Goal: Complete application form

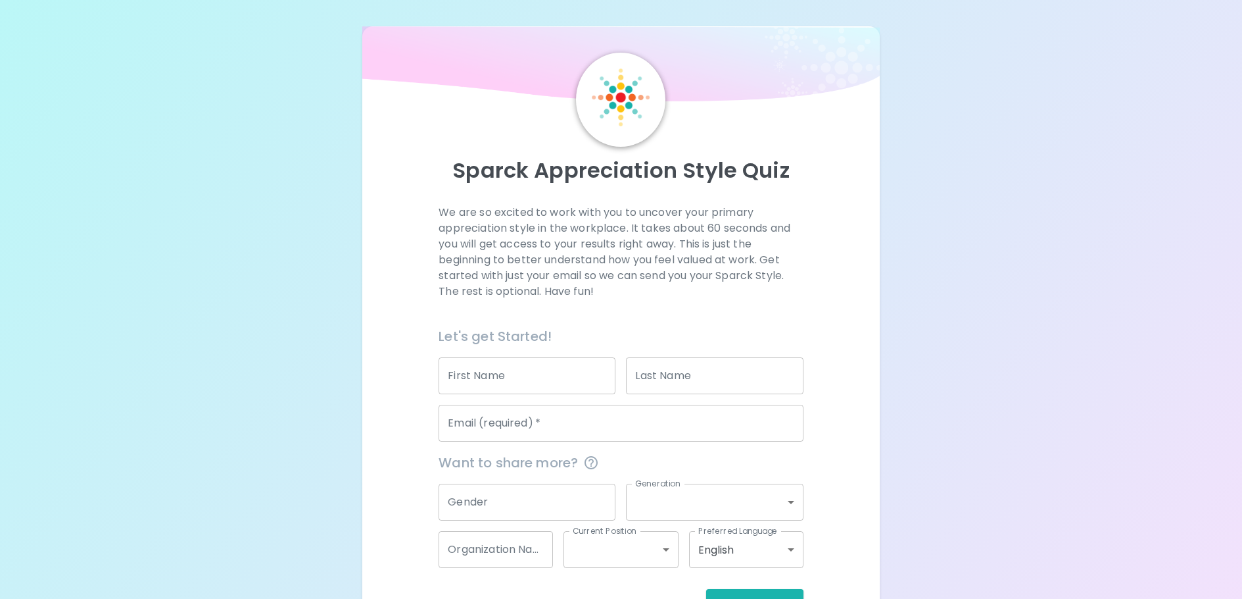
scroll to position [44, 0]
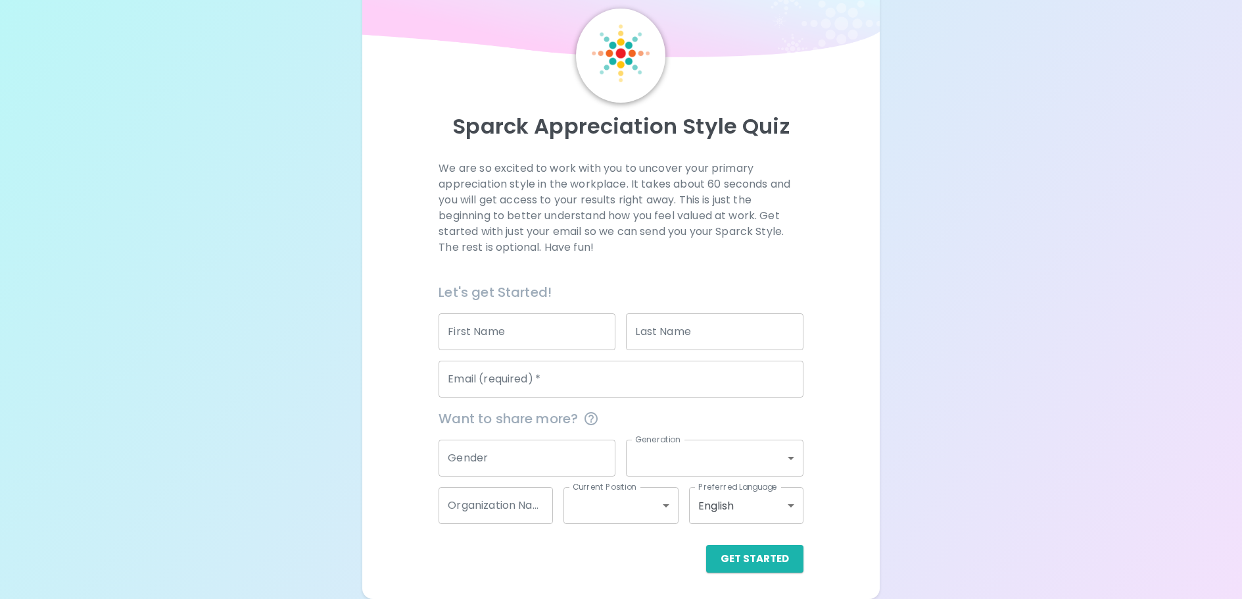
click at [459, 320] on div "First Name First Name" at bounding box center [527, 331] width 177 height 37
type input "[PERSON_NAME]"
type input "[EMAIL_ADDRESS][DOMAIN_NAME]"
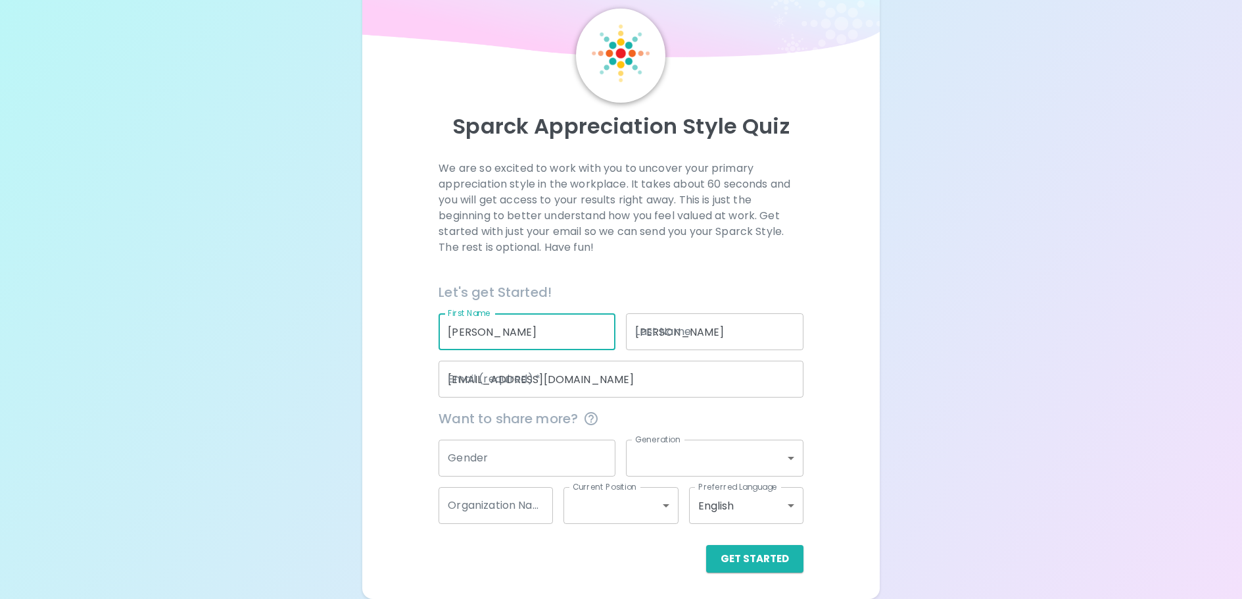
type input "Comcast"
click at [548, 363] on input "[EMAIL_ADDRESS][DOMAIN_NAME]" at bounding box center [621, 378] width 364 height 37
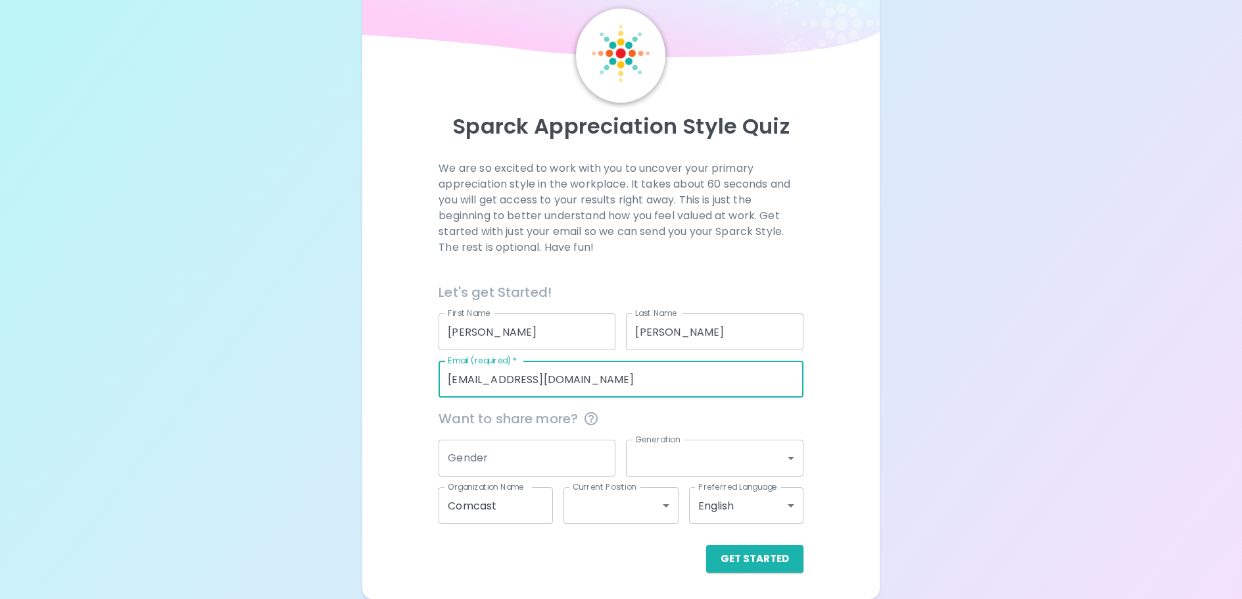
click at [548, 363] on input "[EMAIL_ADDRESS][DOMAIN_NAME]" at bounding box center [621, 378] width 364 height 37
type input "[PERSON_NAME][EMAIL_ADDRESS][DOMAIN_NAME]"
click at [508, 464] on input "Gender" at bounding box center [527, 457] width 177 height 37
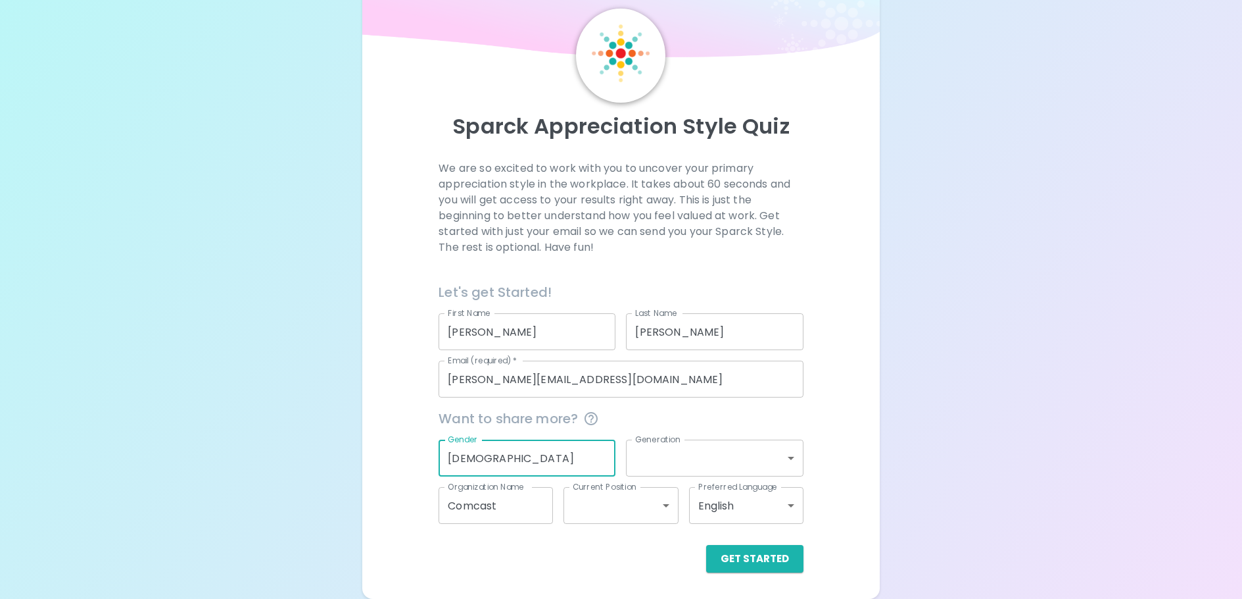
type input "[DEMOGRAPHIC_DATA]"
click at [768, 453] on body "Sparck Appreciation Style Quiz We are so excited to work with you to uncover yo…" at bounding box center [621, 277] width 1242 height 643
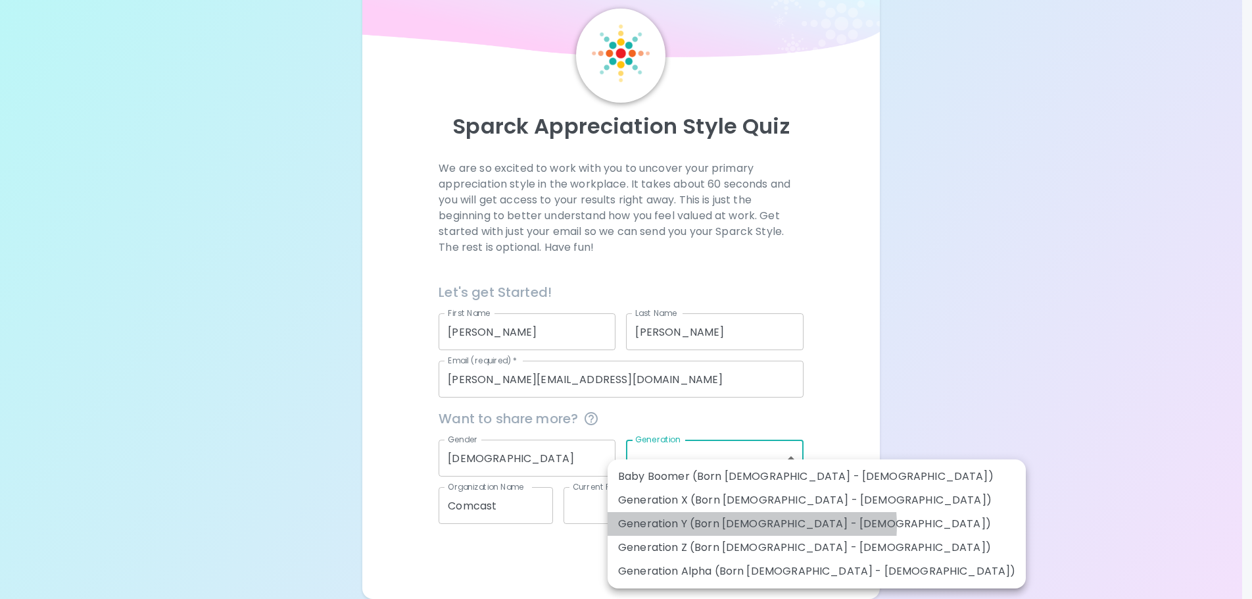
click at [752, 525] on li "Generation Y (Born [DEMOGRAPHIC_DATA] - [DEMOGRAPHIC_DATA])" at bounding box center [817, 524] width 418 height 24
type input "generation_y"
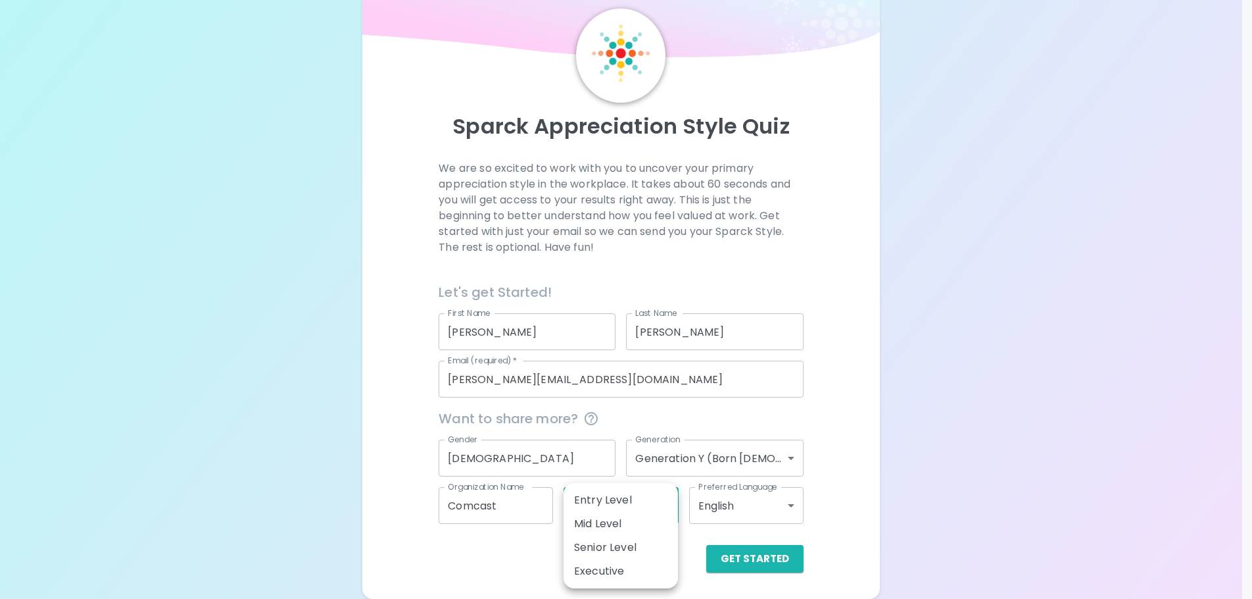
click at [613, 494] on body "Sparck Appreciation Style Quiz We are so excited to work with you to uncover yo…" at bounding box center [626, 277] width 1252 height 643
click at [618, 523] on li "Mid Level" at bounding box center [621, 524] width 114 height 24
type input "mid_level"
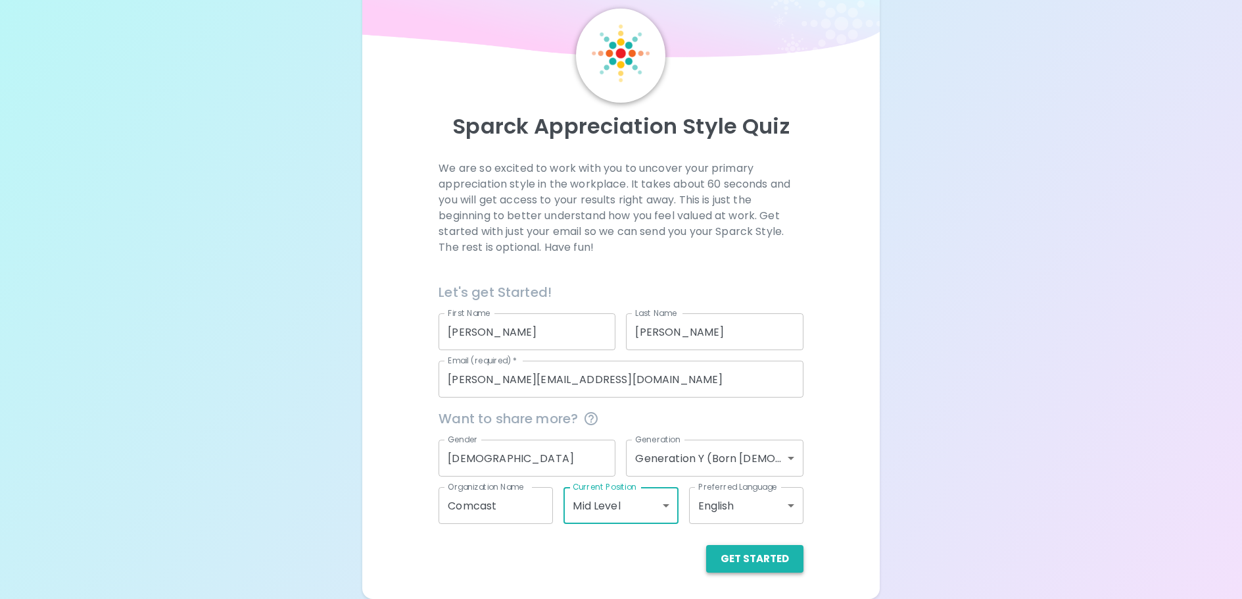
click at [746, 554] on button "Get Started" at bounding box center [754, 559] width 97 height 28
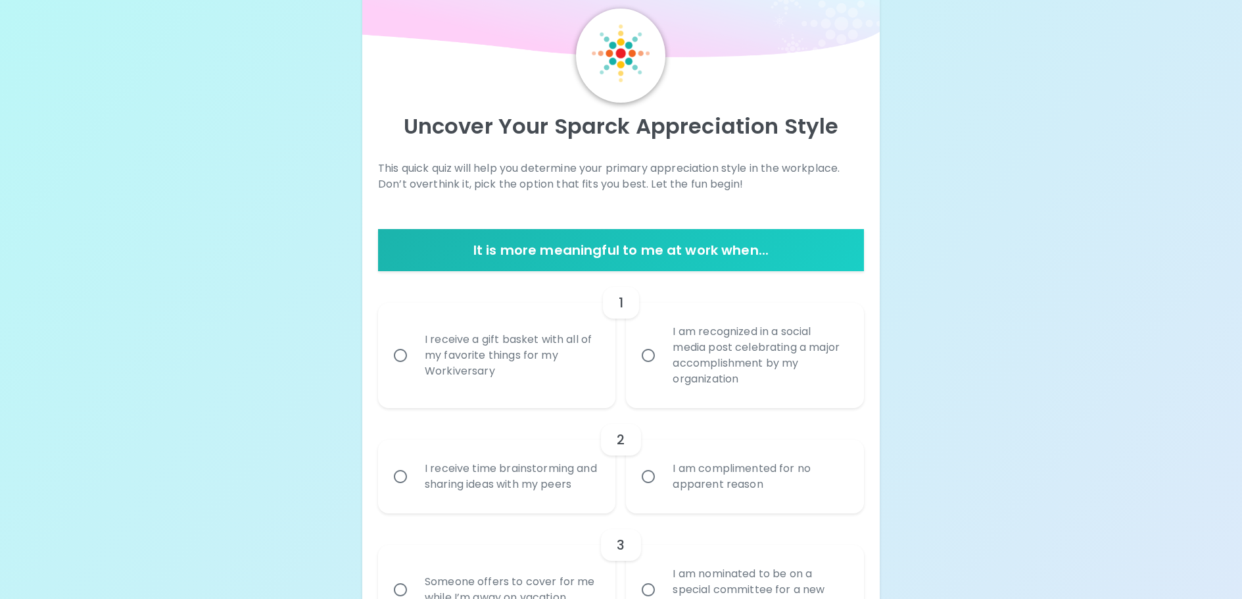
click at [677, 396] on div "I am recognized in a social media post celebrating a major accomplishment by my…" at bounding box center [759, 355] width 195 height 95
click at [662, 369] on input "I am recognized in a social media post celebrating a major accomplishment by my…" at bounding box center [649, 355] width 28 height 28
radio input "true"
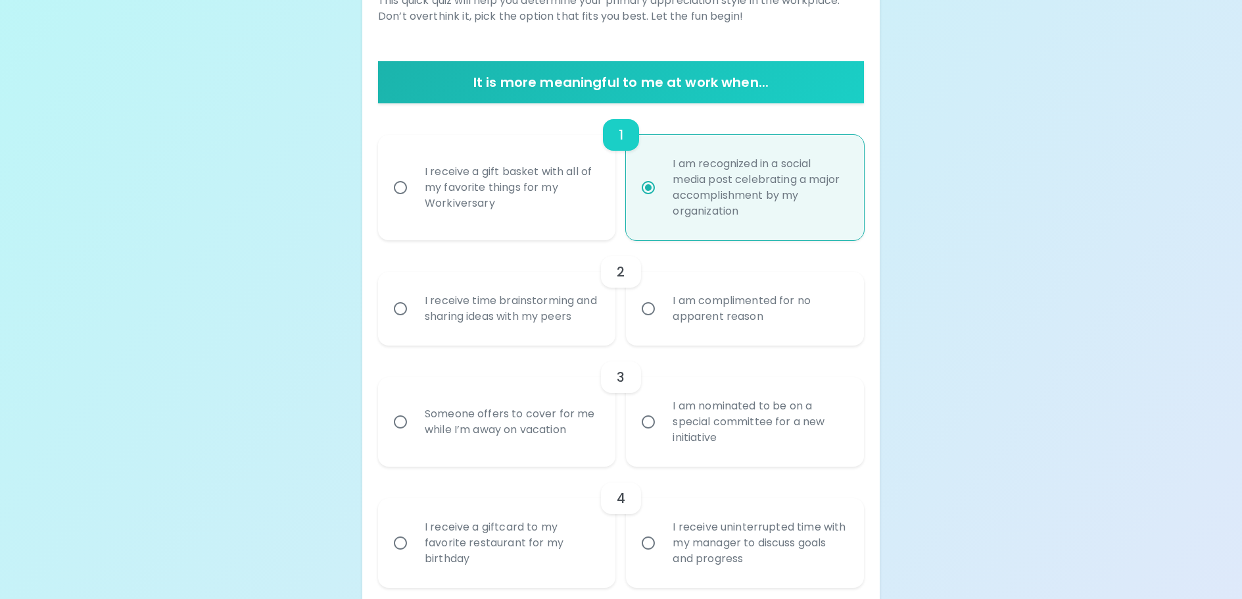
scroll to position [84, 0]
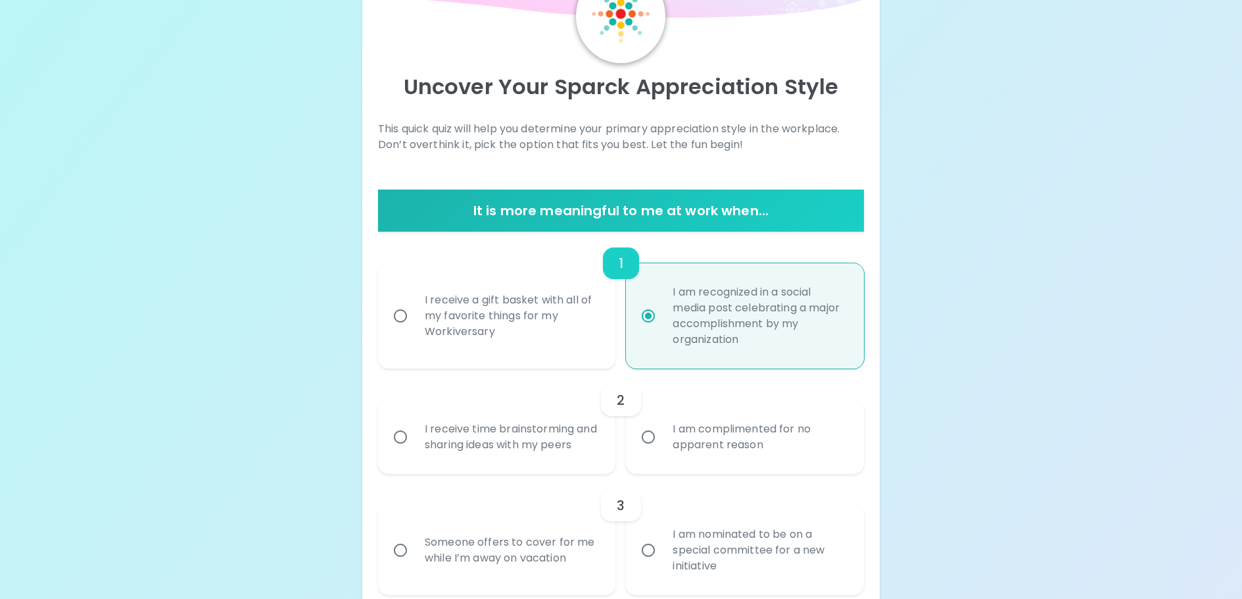
click at [493, 441] on div "I receive time brainstorming and sharing ideas with my peers" at bounding box center [511, 436] width 195 height 63
click at [414, 441] on input "I receive time brainstorming and sharing ideas with my peers" at bounding box center [401, 437] width 28 height 28
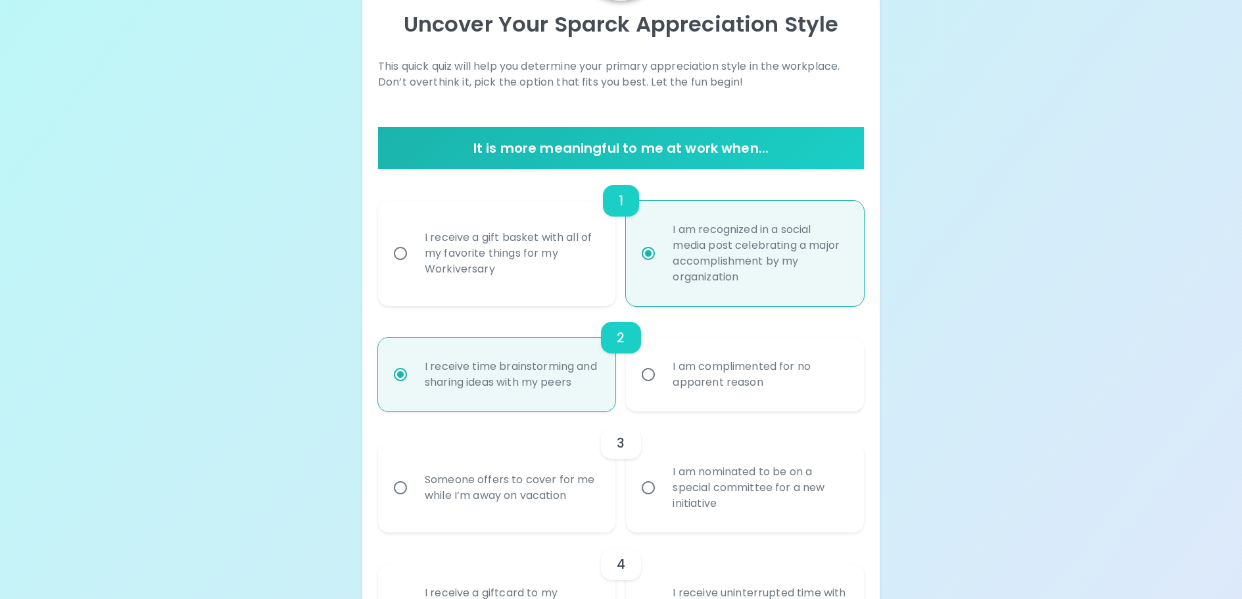
scroll to position [189, 0]
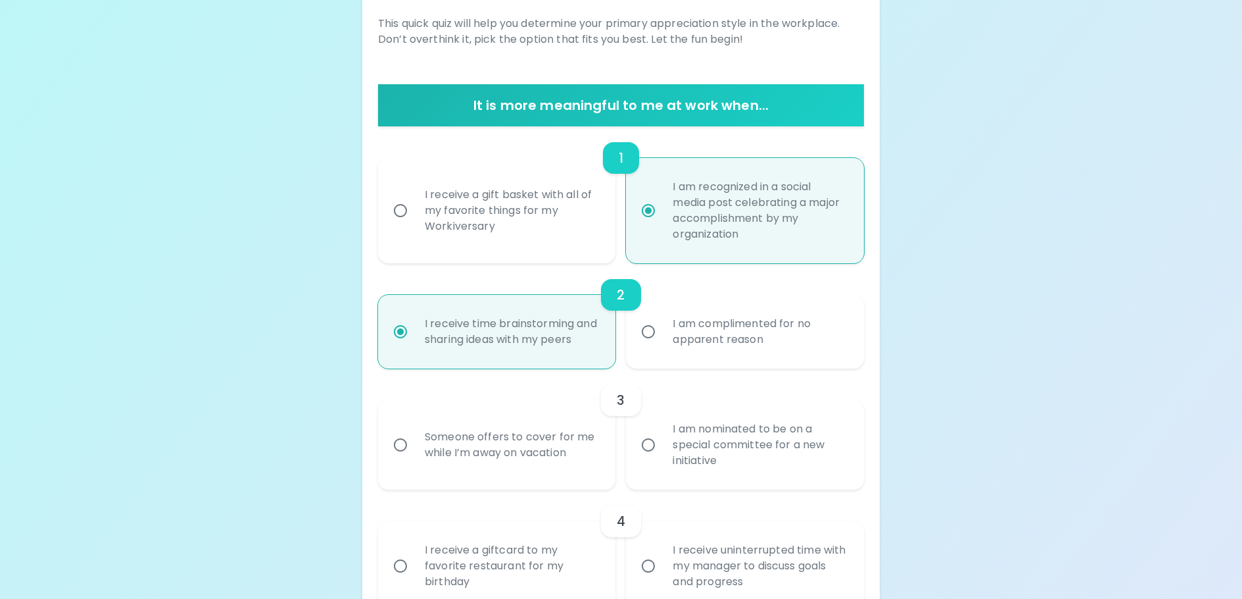
radio input "true"
click at [769, 484] on div "I am nominated to be on a special committee for a new initiative" at bounding box center [759, 444] width 195 height 79
click at [662, 458] on input "I am nominated to be on a special committee for a new initiative" at bounding box center [649, 445] width 28 height 28
radio input "false"
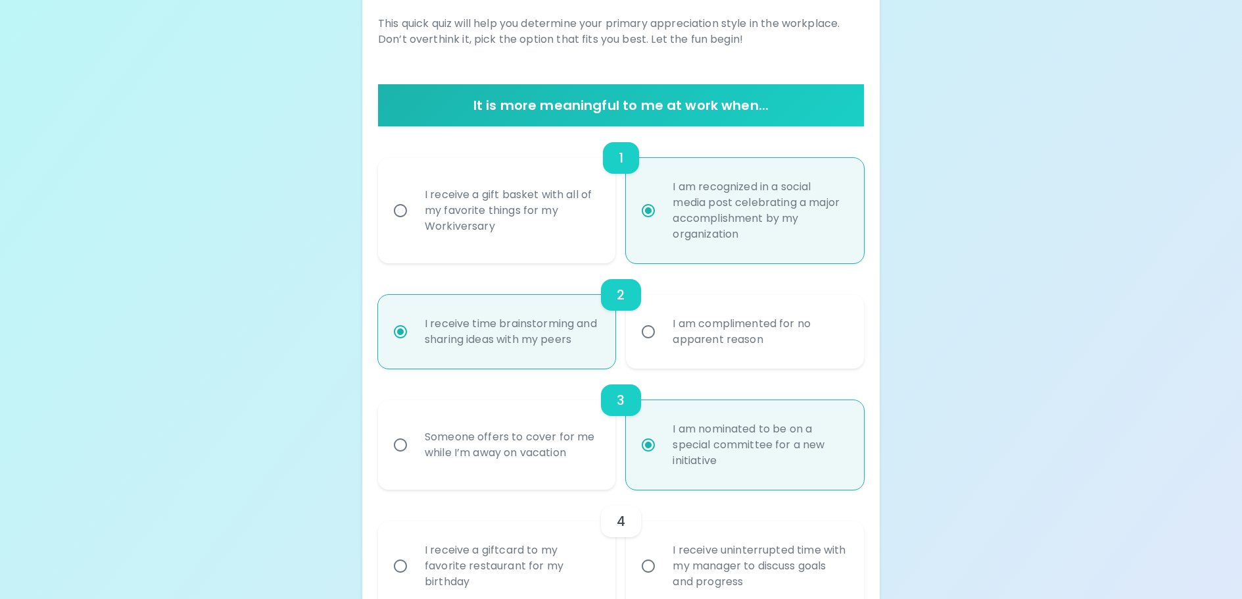
scroll to position [294, 0]
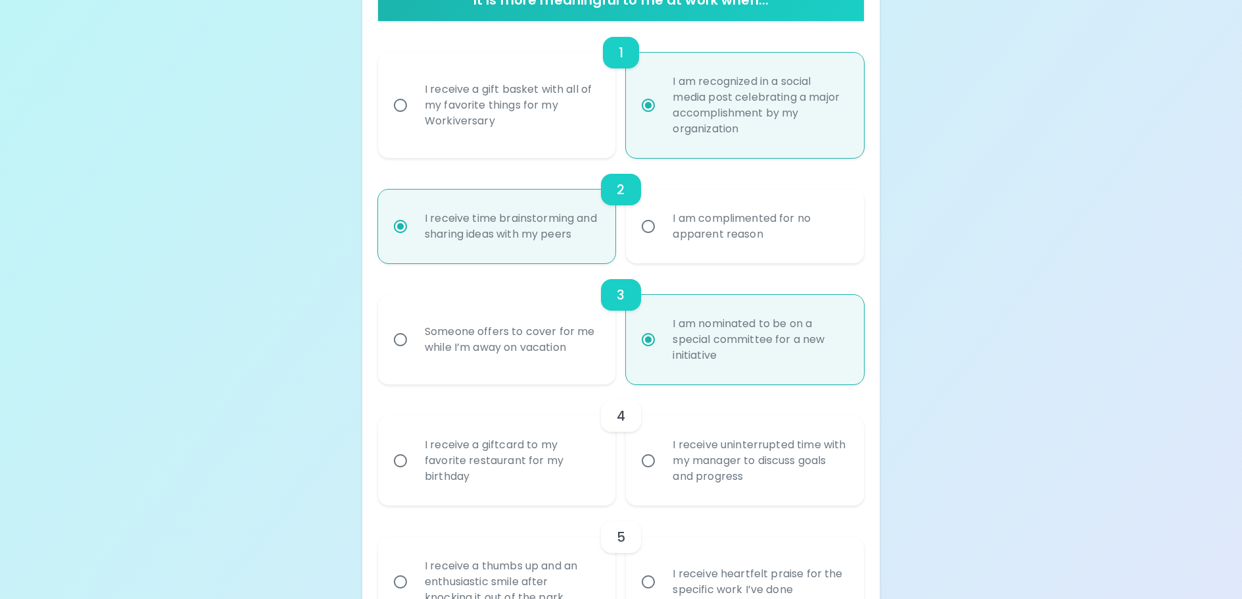
radio input "true"
click at [541, 466] on div "I receive a giftcard to my favorite restaurant for my birthday" at bounding box center [511, 460] width 195 height 79
click at [414, 466] on input "I receive a giftcard to my favorite restaurant for my birthday" at bounding box center [401, 461] width 28 height 28
radio input "false"
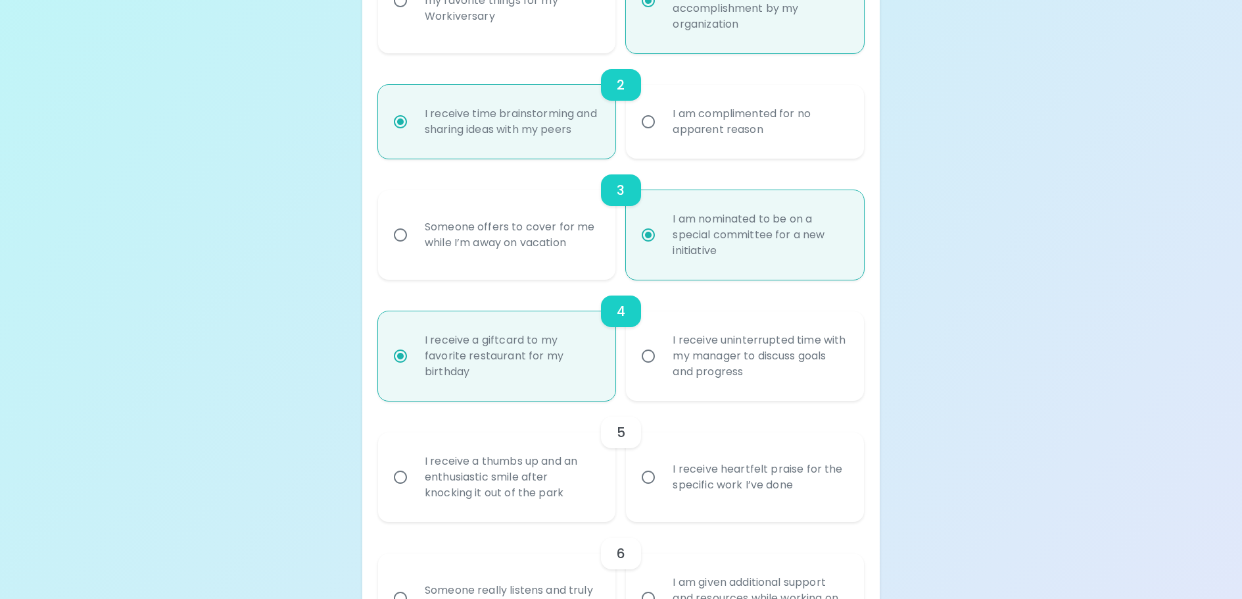
scroll to position [399, 0]
radio input "true"
click at [757, 508] on div "I receive heartfelt praise for the specific work I’ve done" at bounding box center [759, 476] width 195 height 63
click at [662, 490] on input "I receive heartfelt praise for the specific work I’ve done" at bounding box center [649, 476] width 28 height 28
radio input "false"
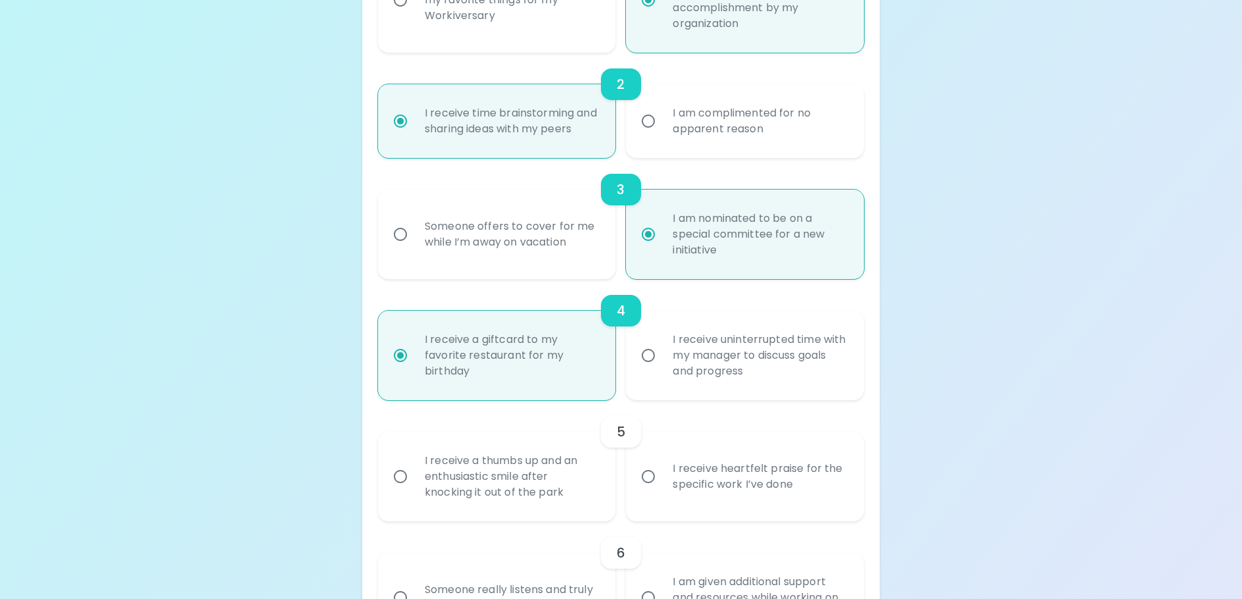
radio input "false"
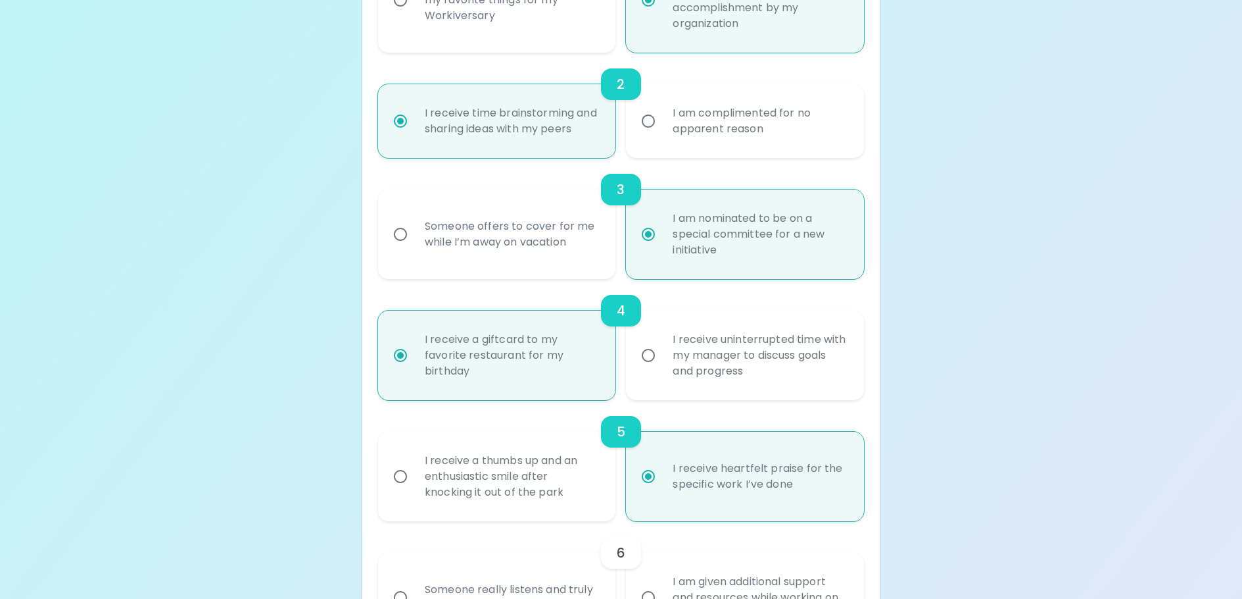
scroll to position [504, 0]
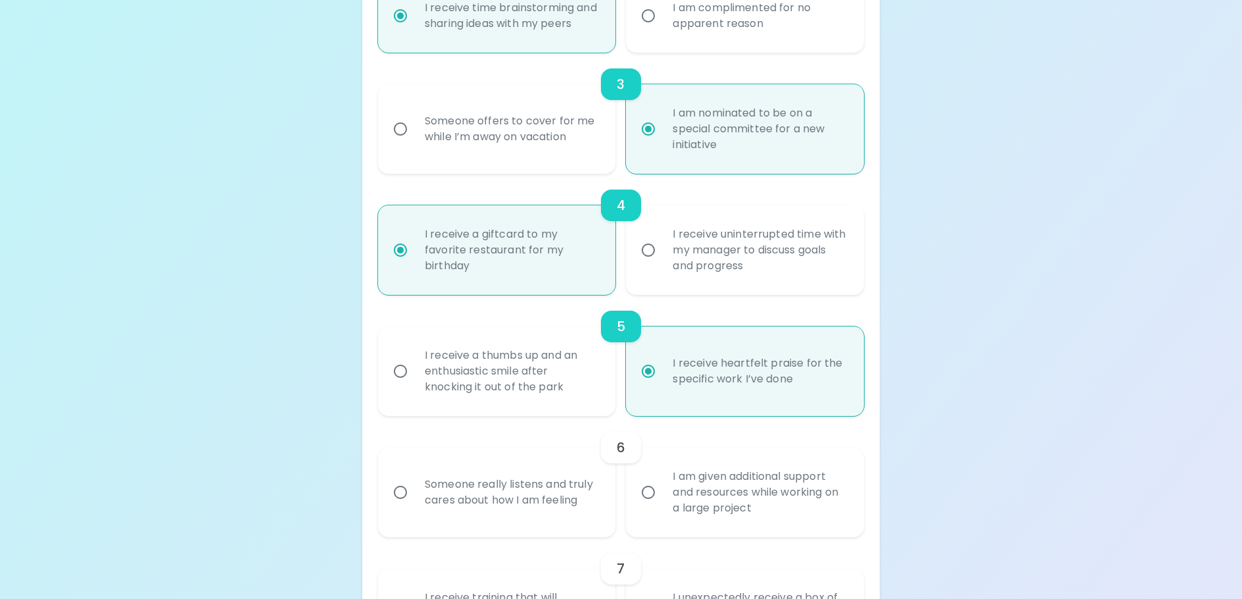
radio input "true"
click at [434, 521] on div "Someone really listens and truly cares about how I am feeling" at bounding box center [511, 491] width 195 height 63
click at [414, 506] on input "Someone really listens and truly cares about how I am feeling" at bounding box center [401, 492] width 28 height 28
radio input "false"
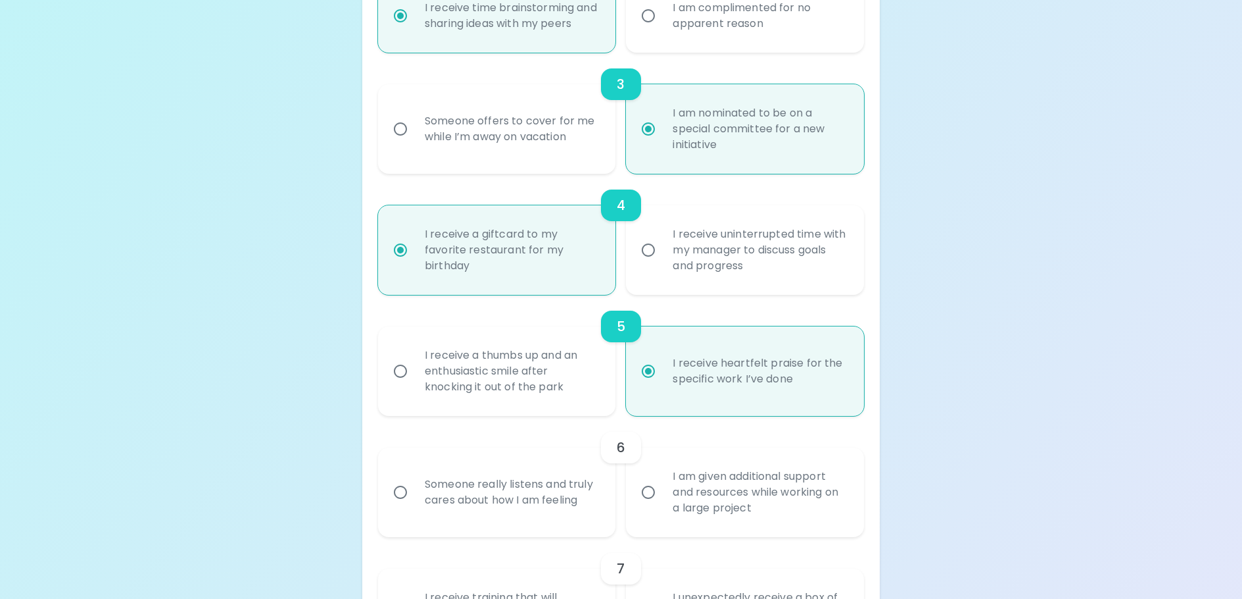
radio input "false"
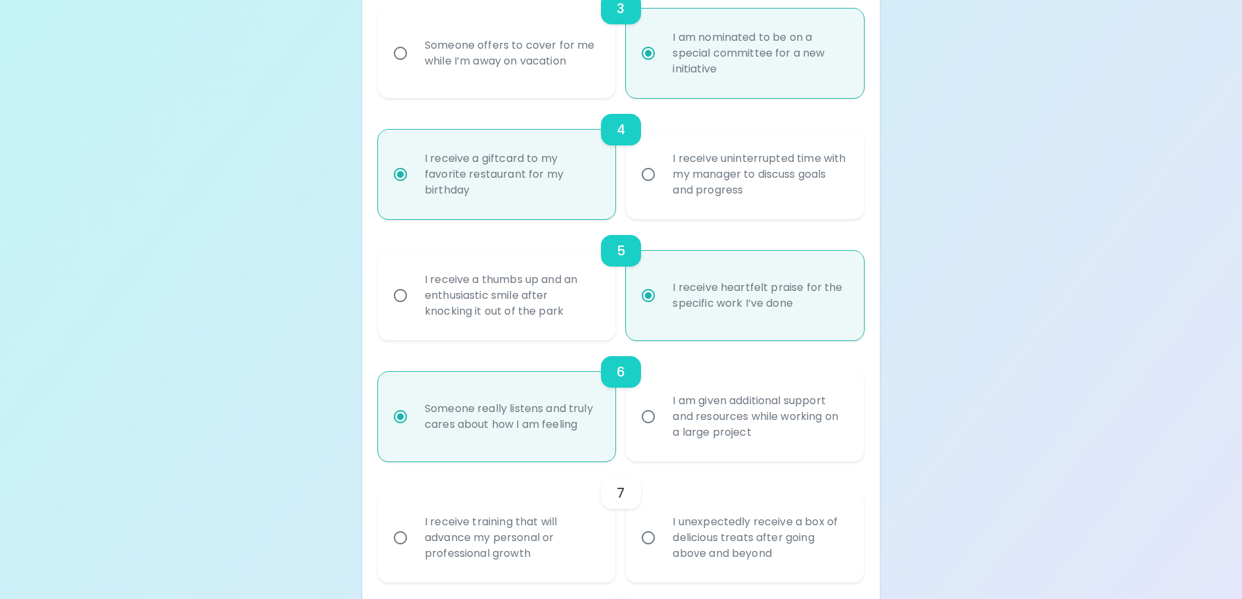
scroll to position [610, 0]
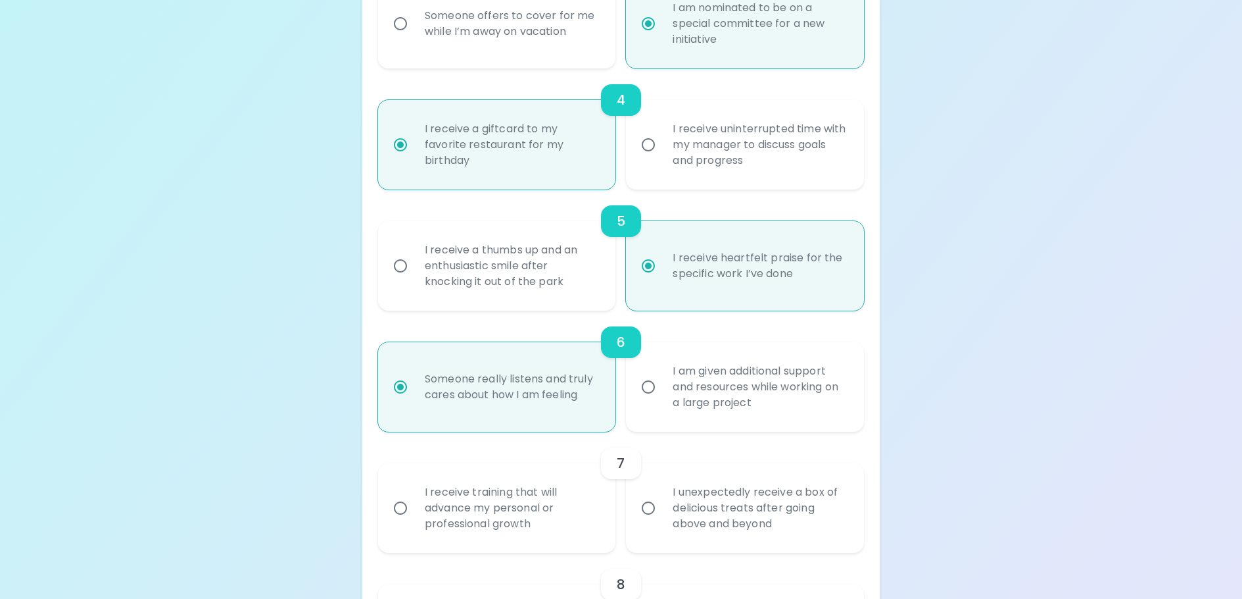
radio input "true"
click at [434, 521] on div "I receive training that will advance my personal or professional growth" at bounding box center [511, 507] width 195 height 79
click at [414, 521] on input "I receive training that will advance my personal or professional growth" at bounding box center [401, 508] width 28 height 28
radio input "false"
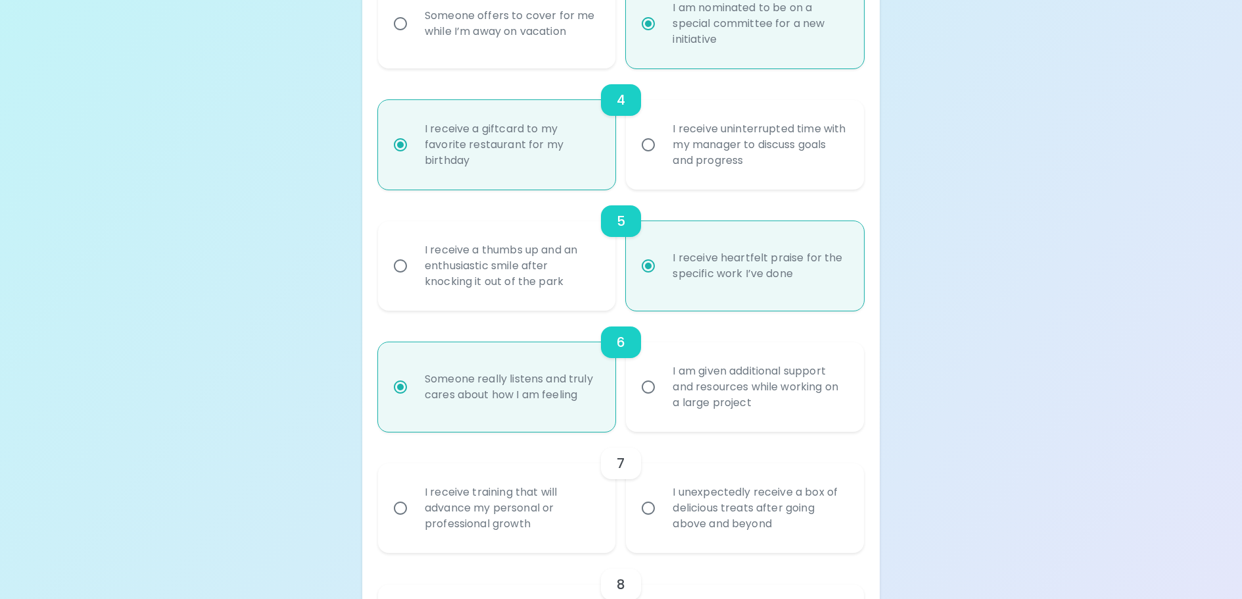
radio input "false"
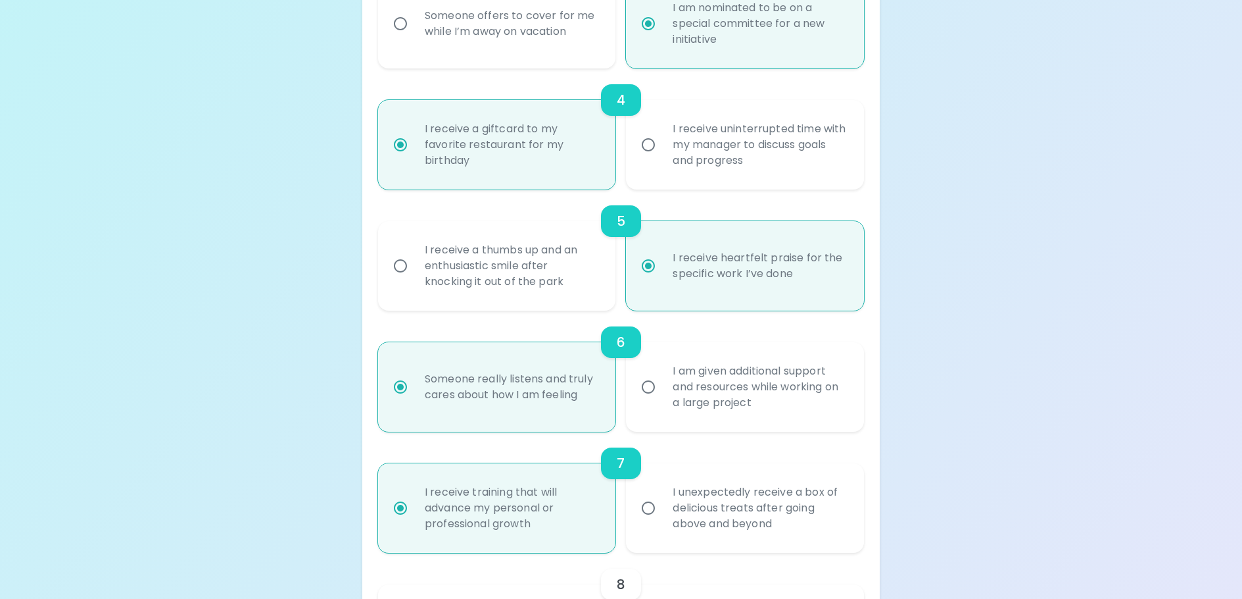
scroll to position [715, 0]
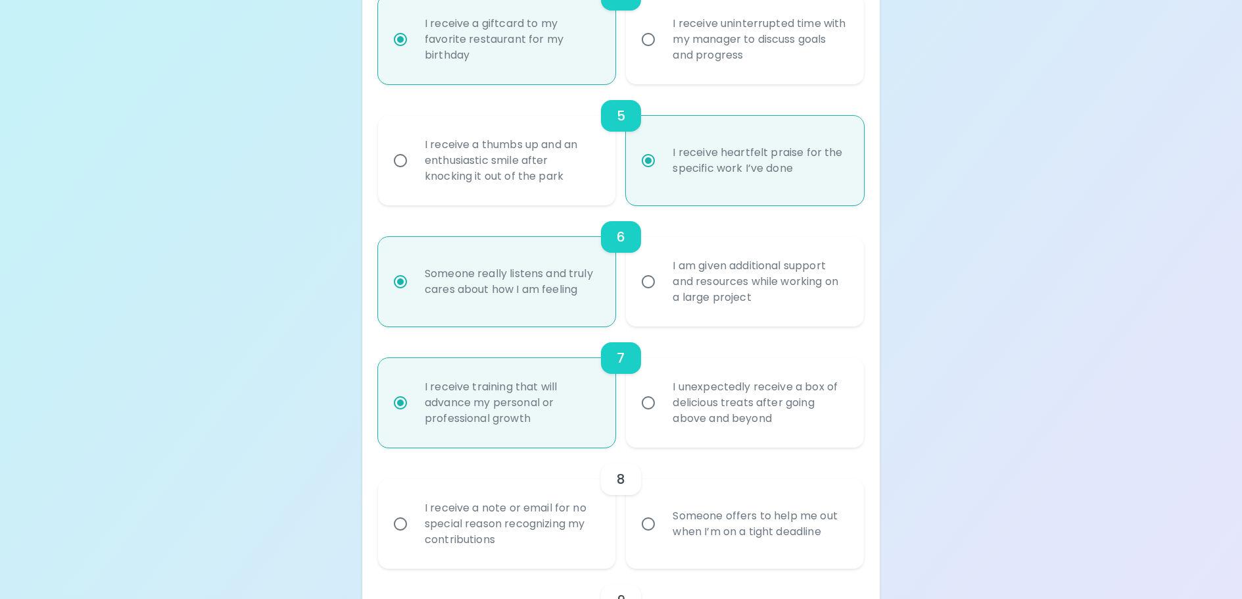
radio input "true"
click at [543, 522] on div "I receive a note or email for no special reason recognizing my contributions" at bounding box center [511, 523] width 195 height 79
click at [414, 522] on input "I receive a note or email for no special reason recognizing my contributions" at bounding box center [401, 524] width 28 height 28
radio input "false"
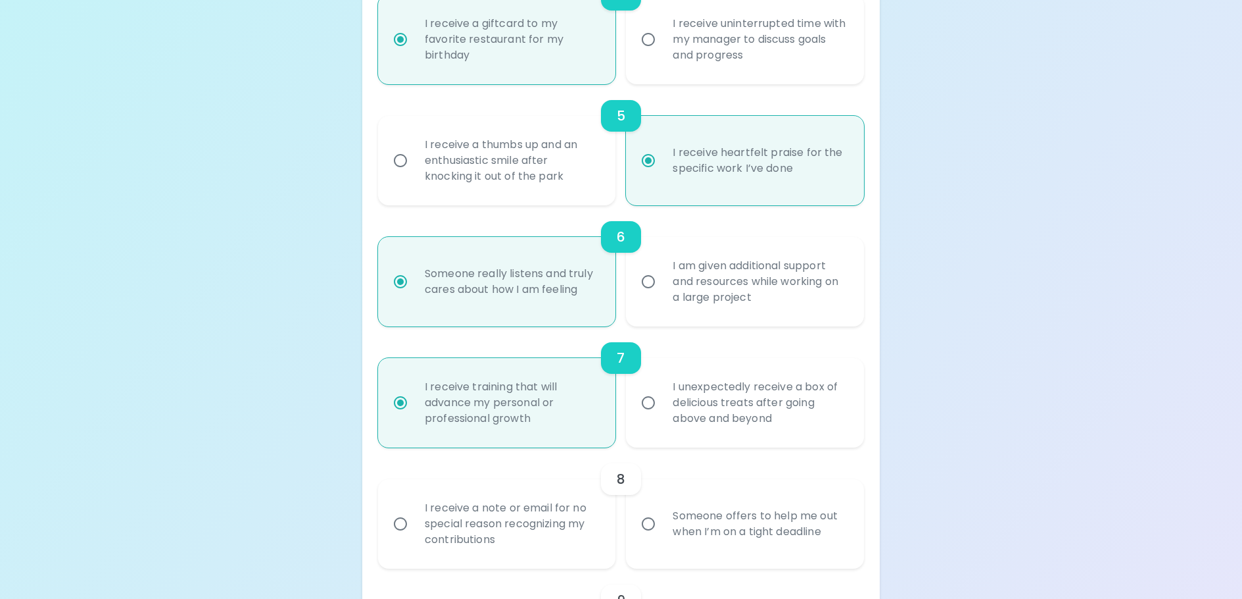
radio input "false"
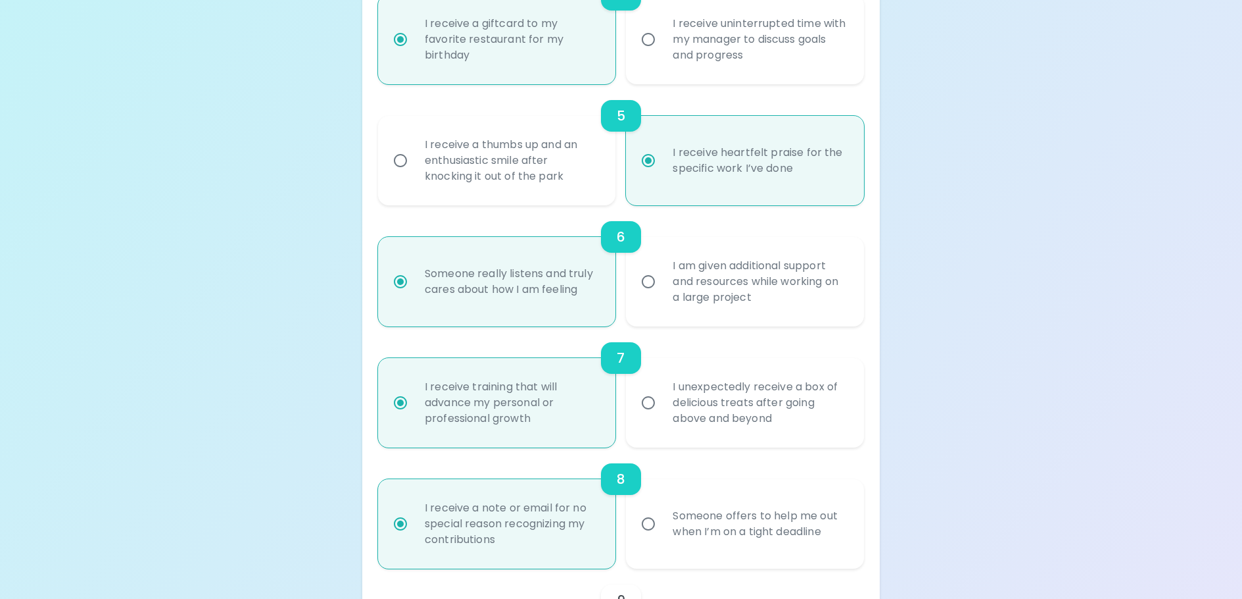
scroll to position [820, 0]
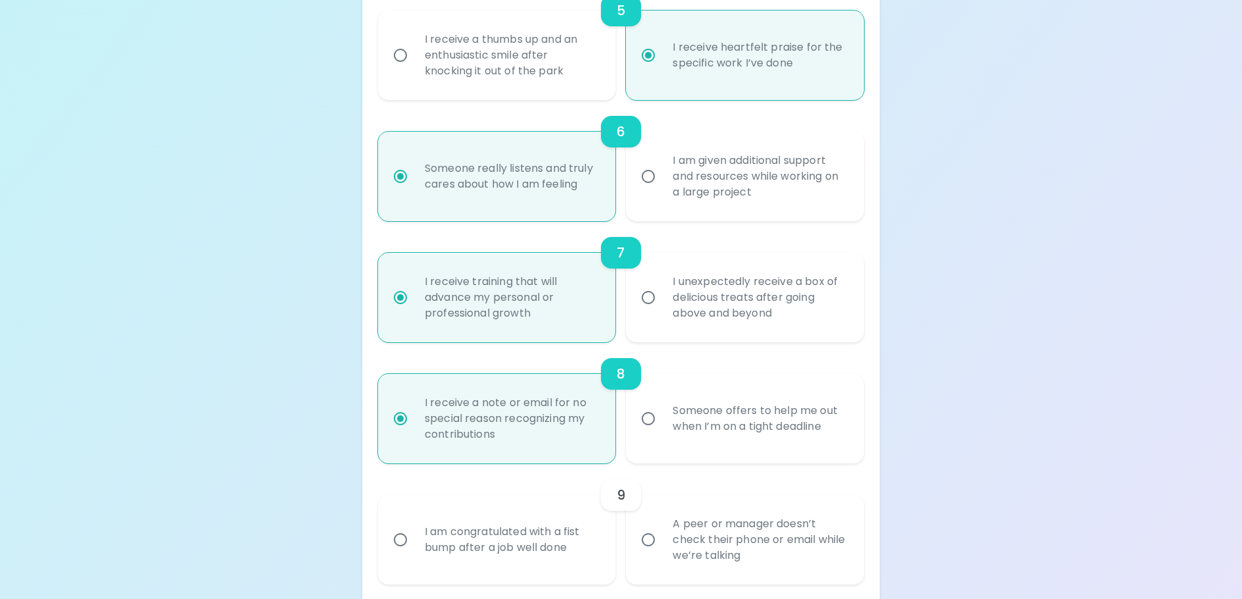
radio input "true"
click at [543, 542] on div "I am congratulated with a fist bump after a job well done" at bounding box center [511, 539] width 195 height 63
click at [414, 542] on input "I am congratulated with a fist bump after a job well done" at bounding box center [401, 540] width 28 height 28
radio input "false"
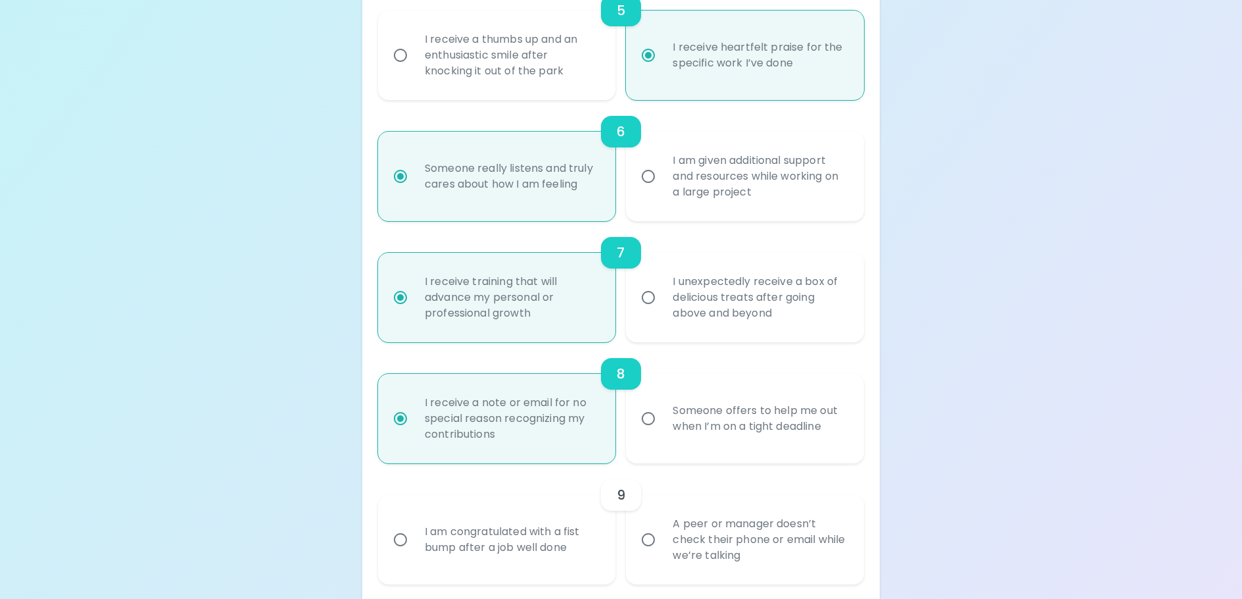
radio input "false"
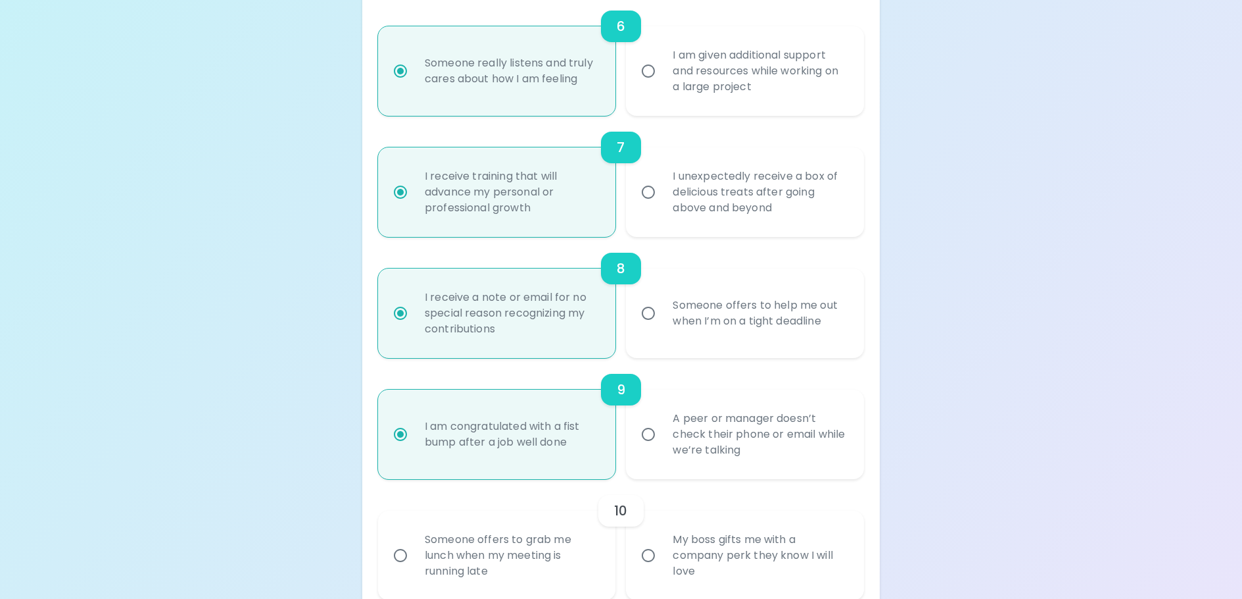
scroll to position [991, 0]
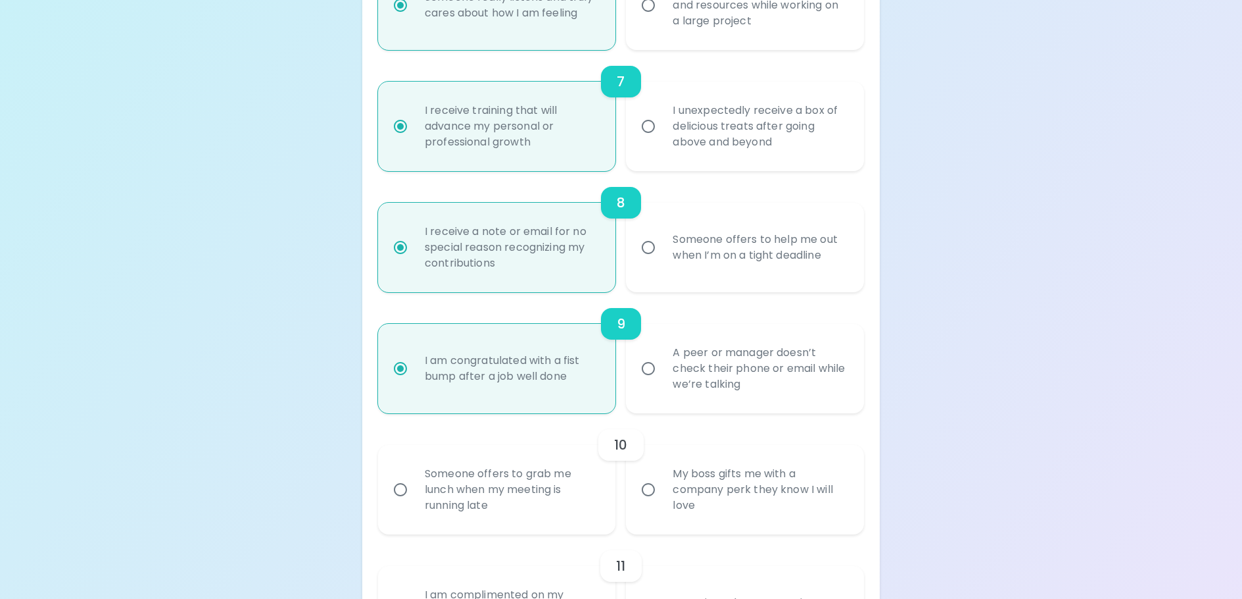
radio input "true"
click at [543, 529] on div "Someone offers to grab me lunch when my meeting is running late" at bounding box center [511, 489] width 195 height 79
click at [414, 503] on input "Someone offers to grab me lunch when my meeting is running late" at bounding box center [401, 490] width 28 height 28
radio input "false"
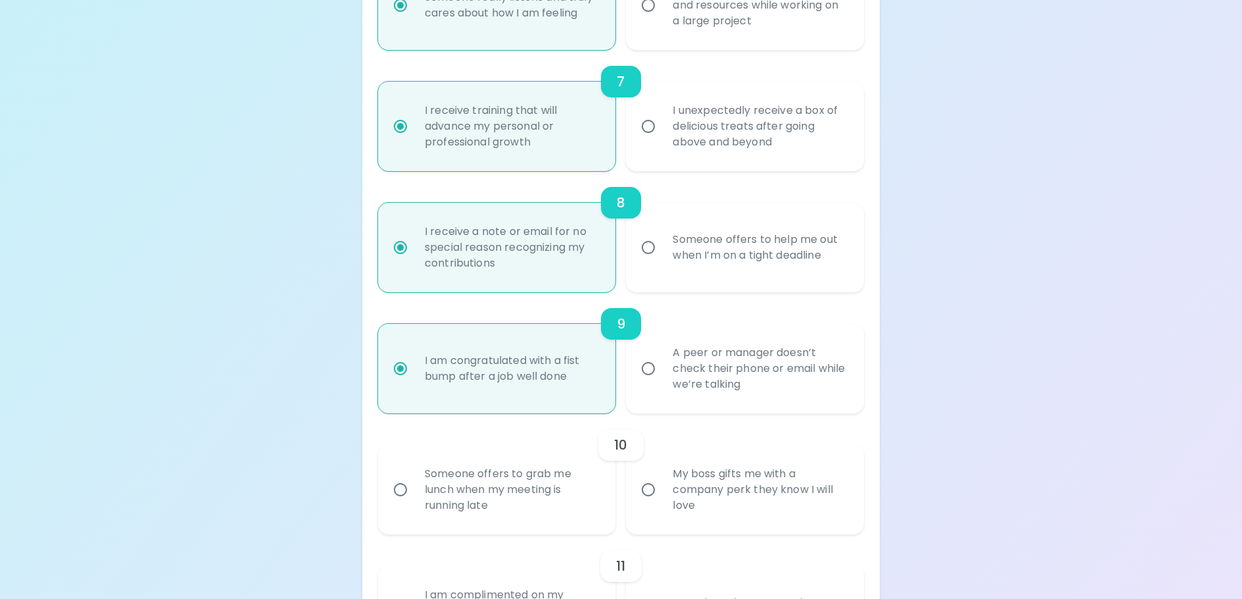
radio input "false"
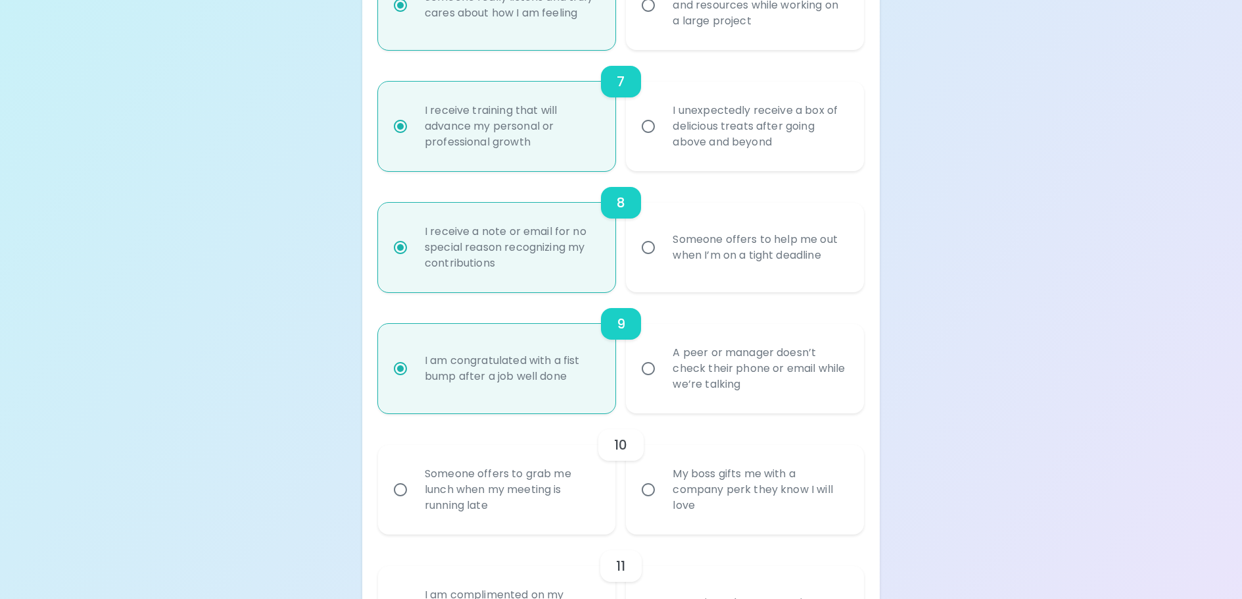
radio input "false"
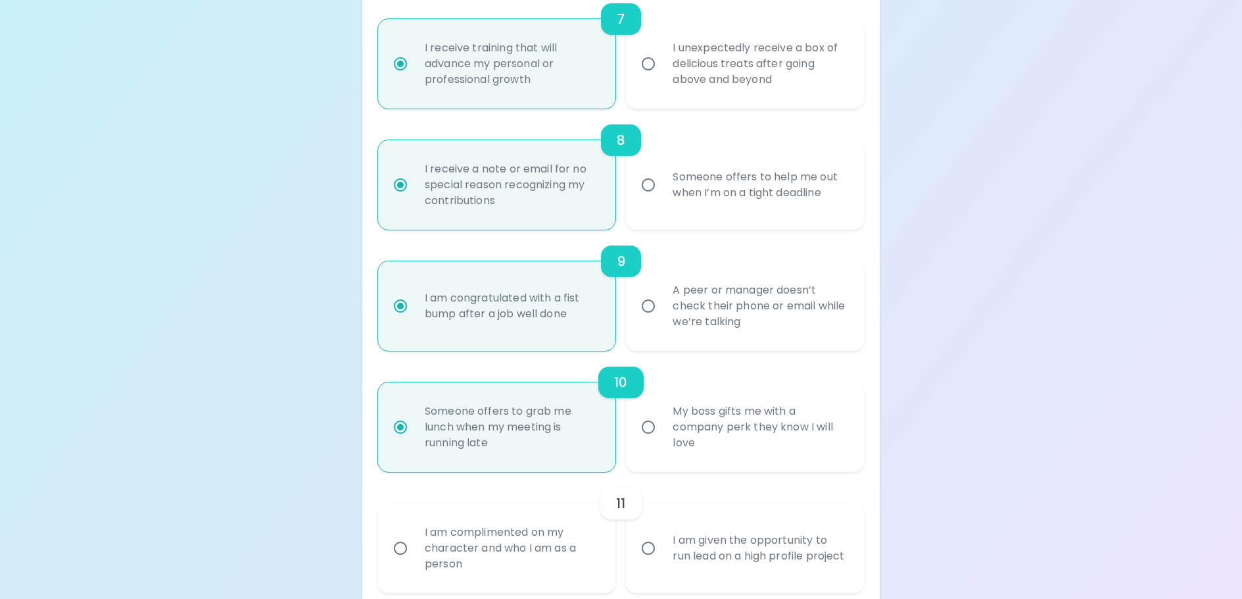
scroll to position [1096, 0]
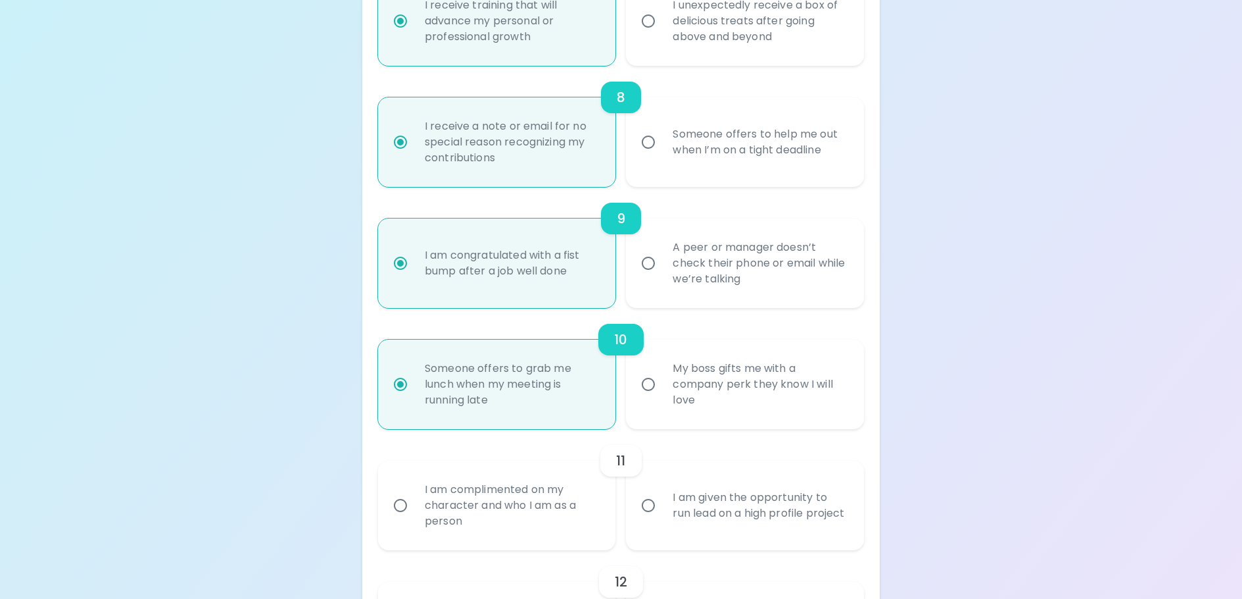
radio input "true"
click at [435, 531] on div "I am complimented on my character and who I am as a person" at bounding box center [511, 505] width 195 height 79
click at [414, 519] on input "I am complimented on my character and who I am as a person" at bounding box center [401, 505] width 28 height 28
radio input "false"
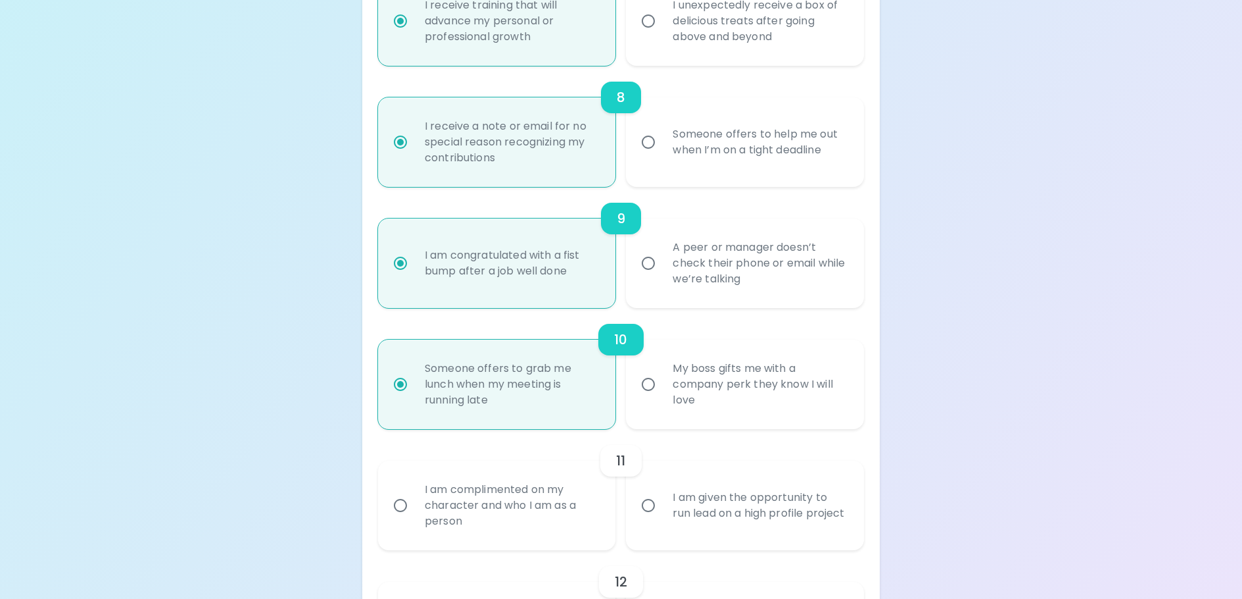
radio input "false"
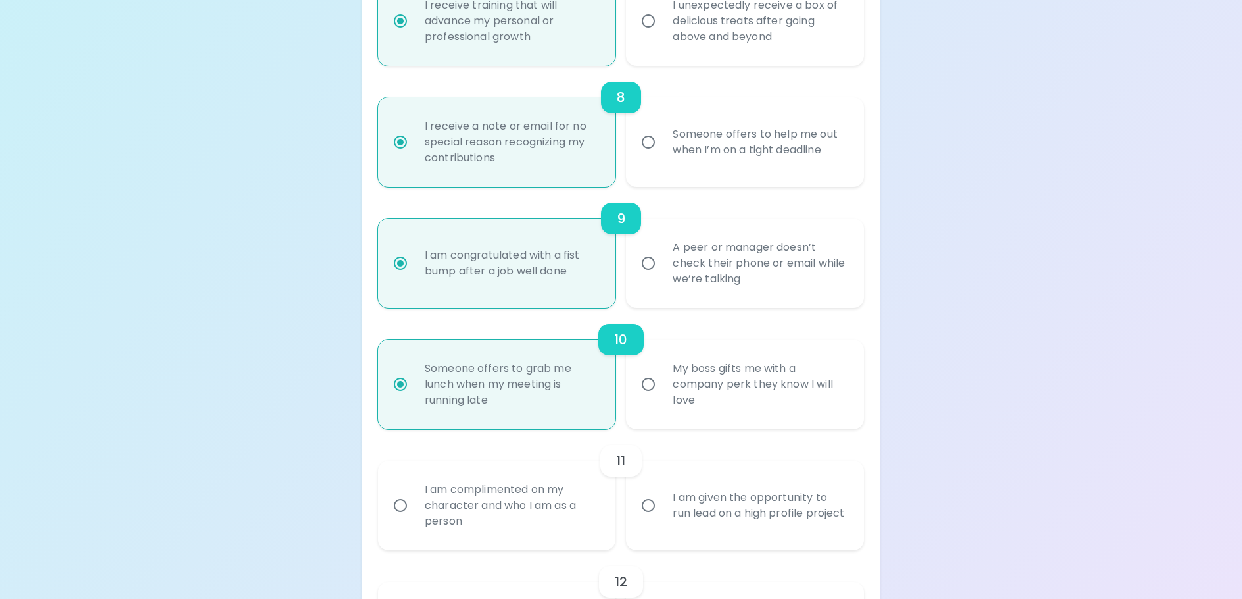
radio input "false"
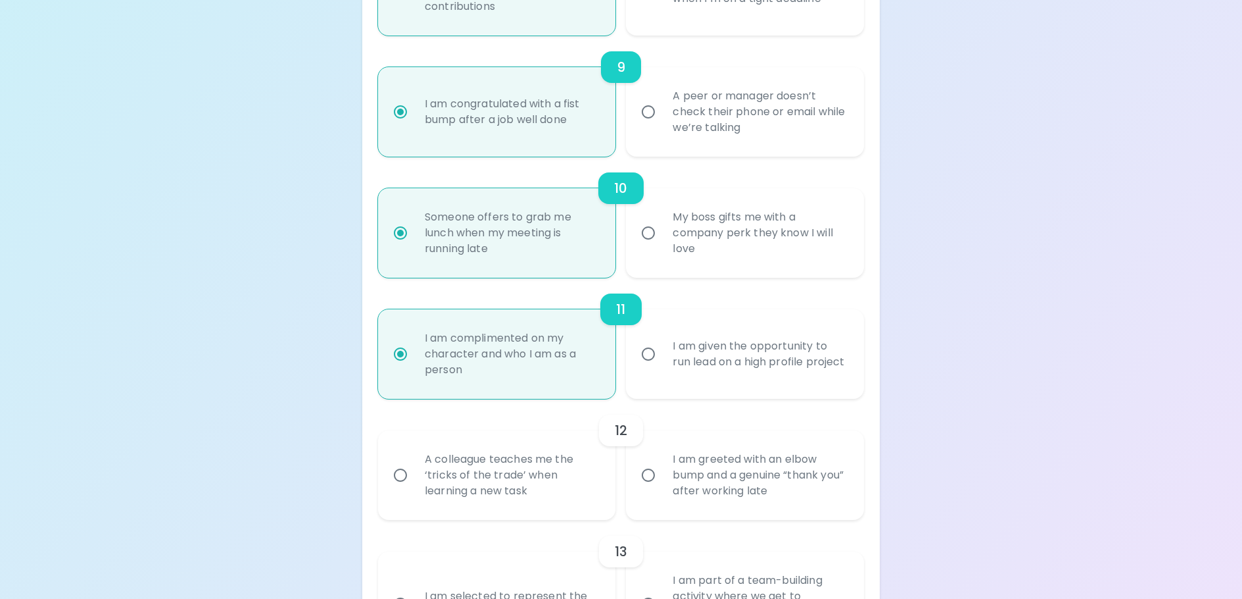
scroll to position [1267, 0]
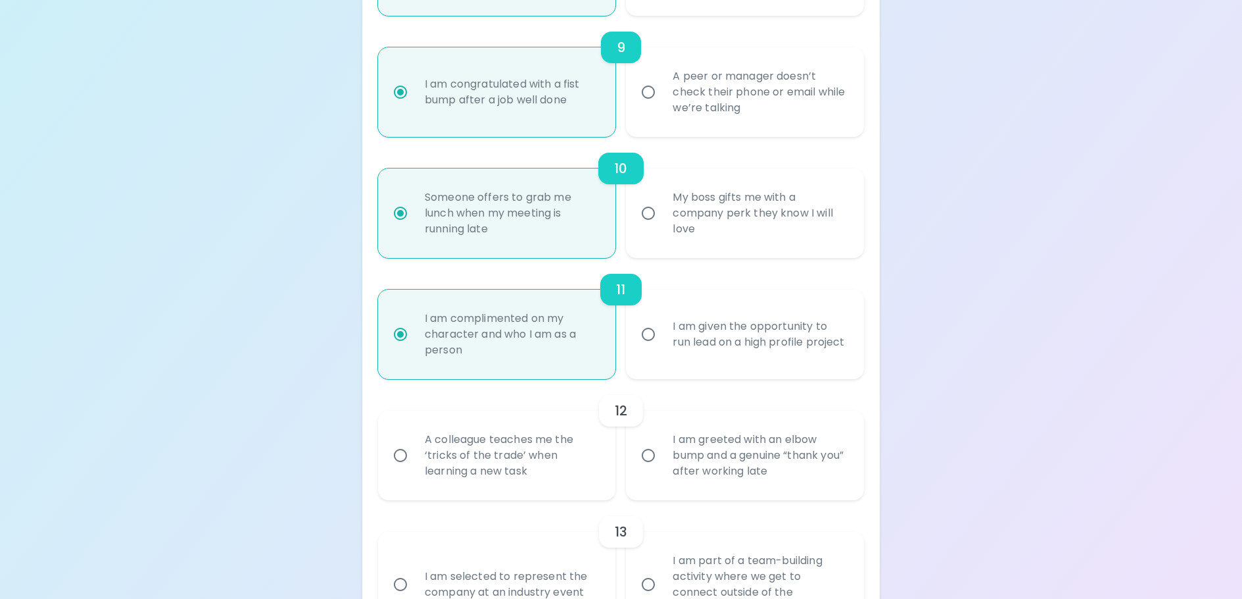
radio input "true"
click at [551, 478] on div "A colleague teaches me the ‘tricks of the trade’ when learning a new task" at bounding box center [511, 455] width 195 height 79
click at [414, 469] on input "A colleague teaches me the ‘tricks of the trade’ when learning a new task" at bounding box center [401, 455] width 28 height 28
radio input "false"
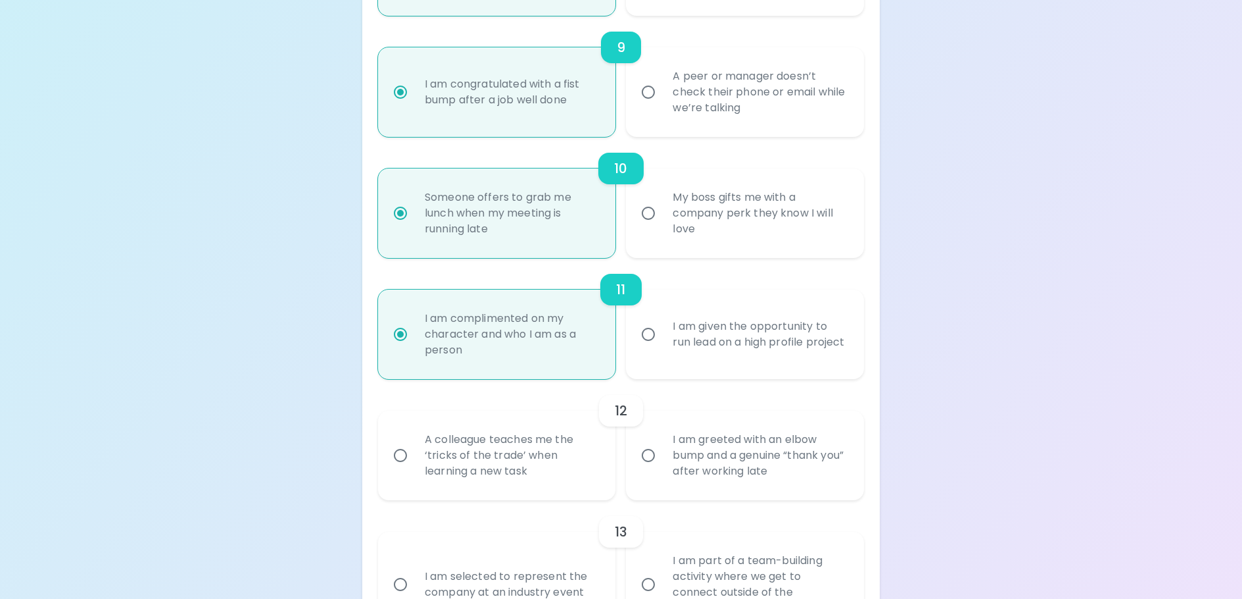
radio input "false"
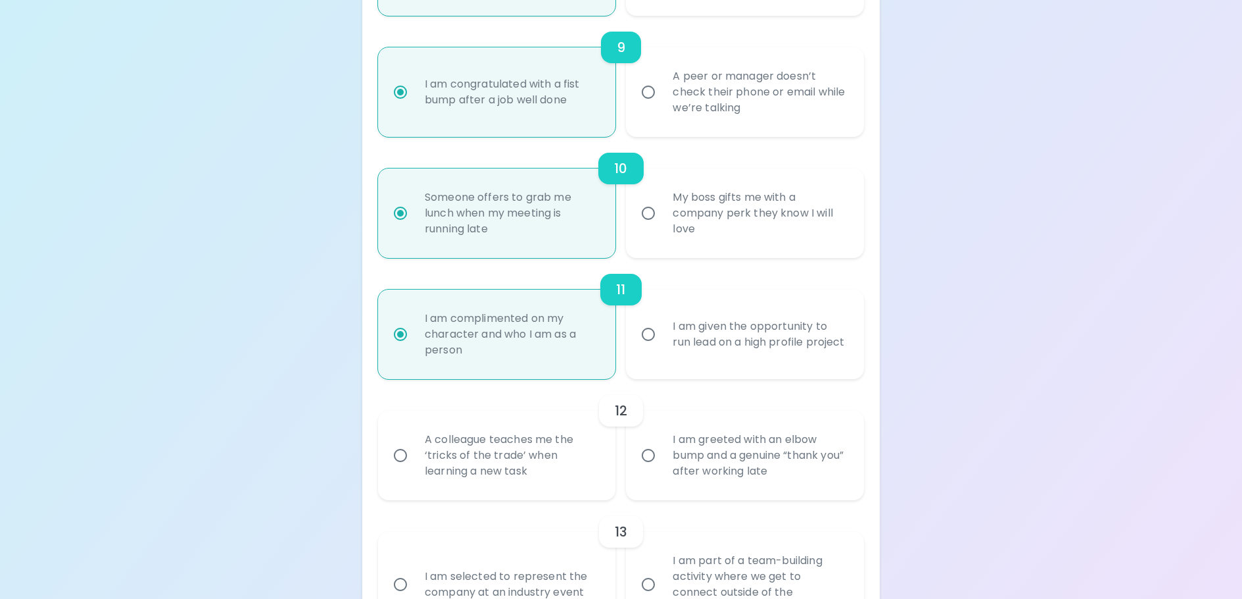
radio input "false"
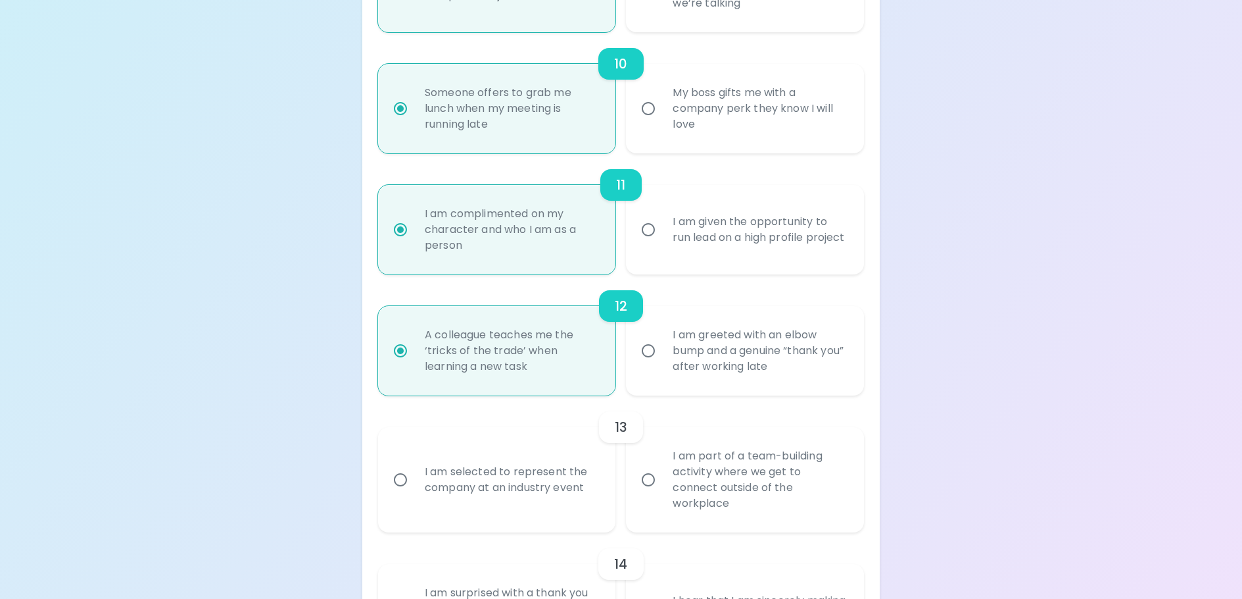
scroll to position [1373, 0]
radio input "true"
click at [576, 510] on div "I am selected to represent the company at an industry event" at bounding box center [511, 478] width 195 height 63
click at [414, 493] on input "I am selected to represent the company at an industry event" at bounding box center [401, 479] width 28 height 28
radio input "false"
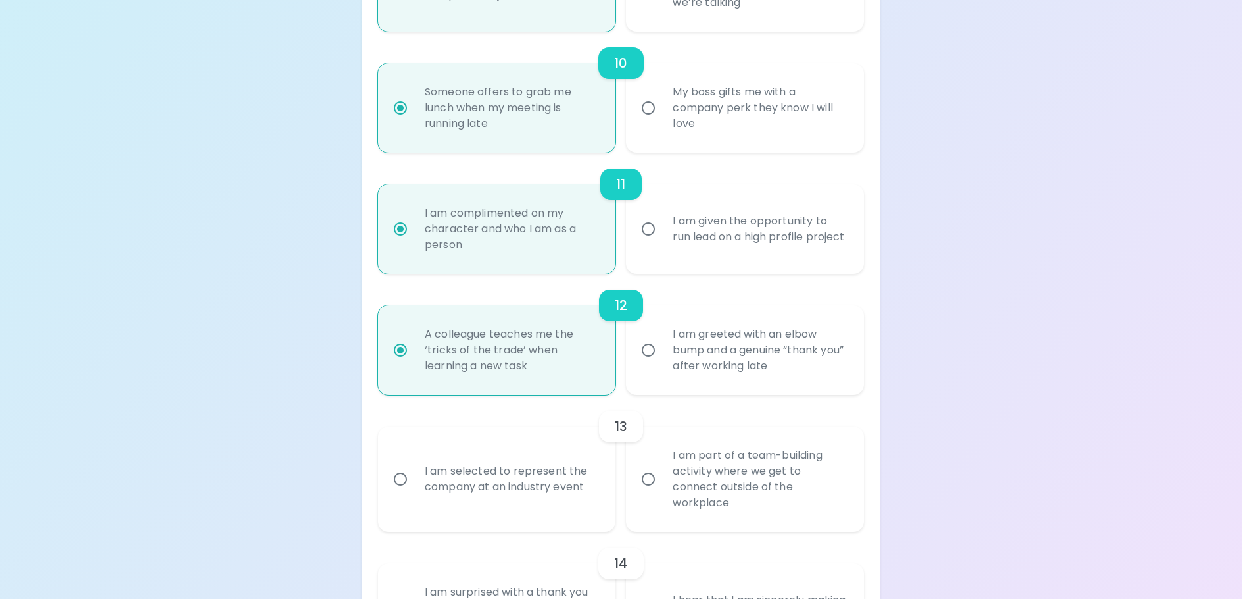
radio input "false"
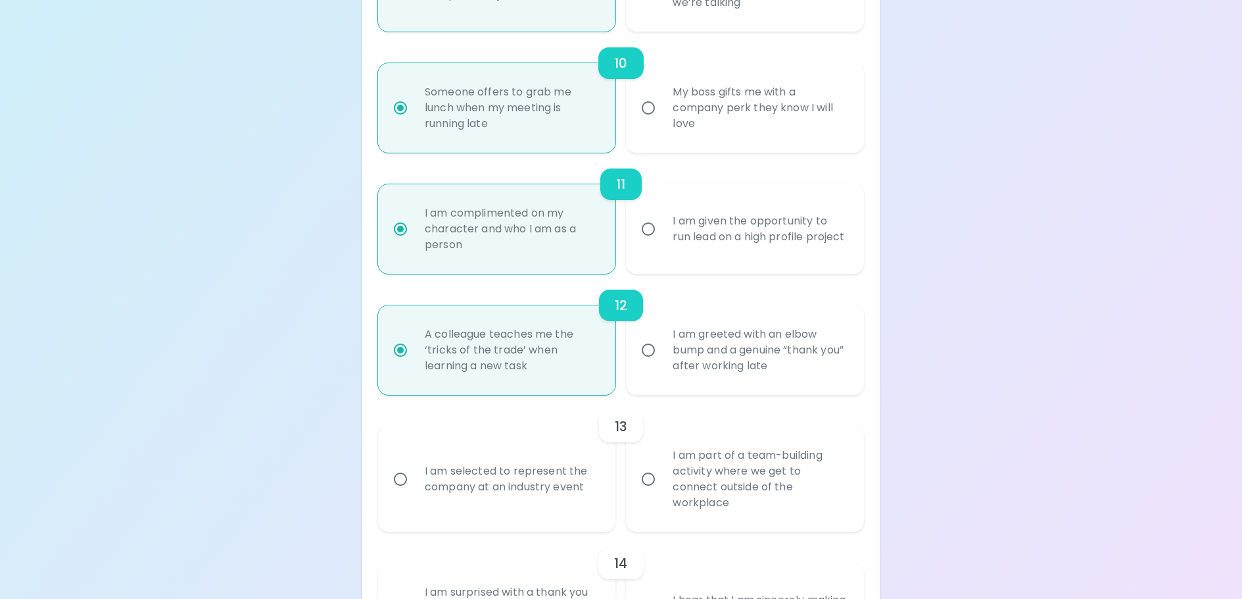
radio input "false"
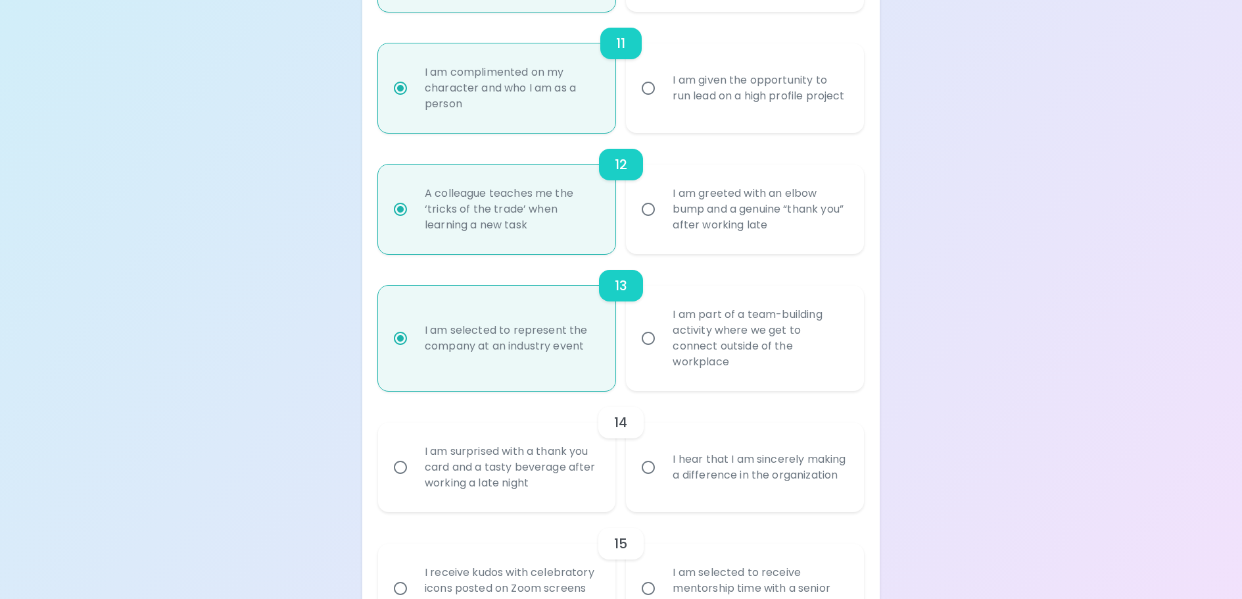
scroll to position [1544, 0]
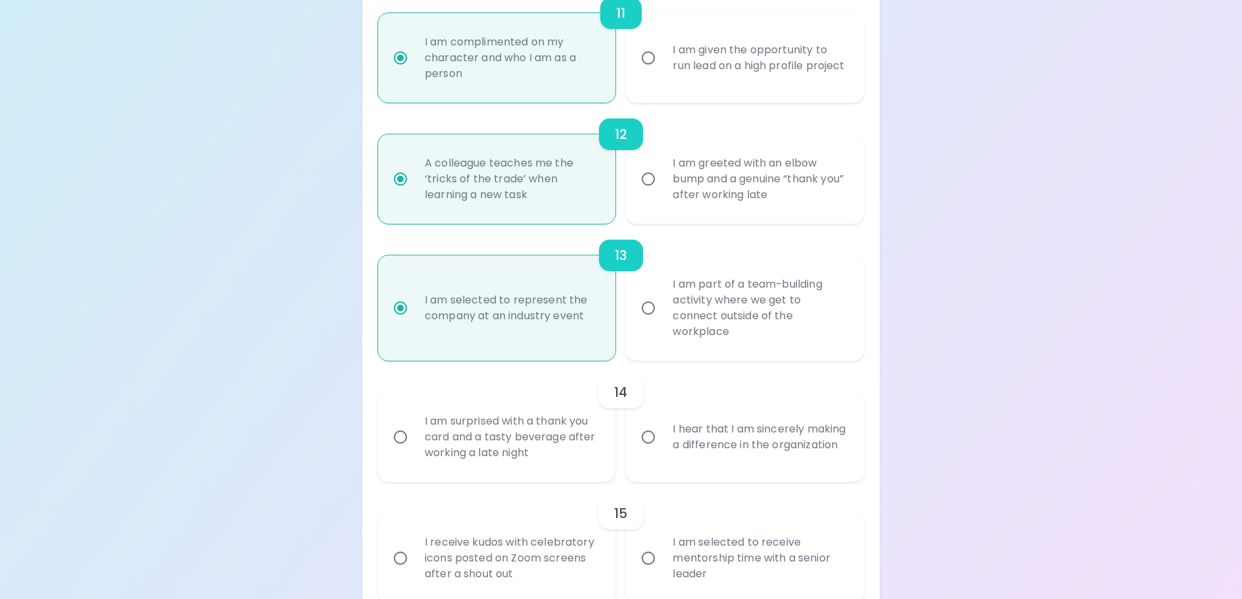
radio input "true"
click at [755, 468] on div "I hear that I am sincerely making a difference in the organization" at bounding box center [759, 436] width 195 height 63
click at [662, 451] on input "I hear that I am sincerely making a difference in the organization" at bounding box center [649, 437] width 28 height 28
radio input "false"
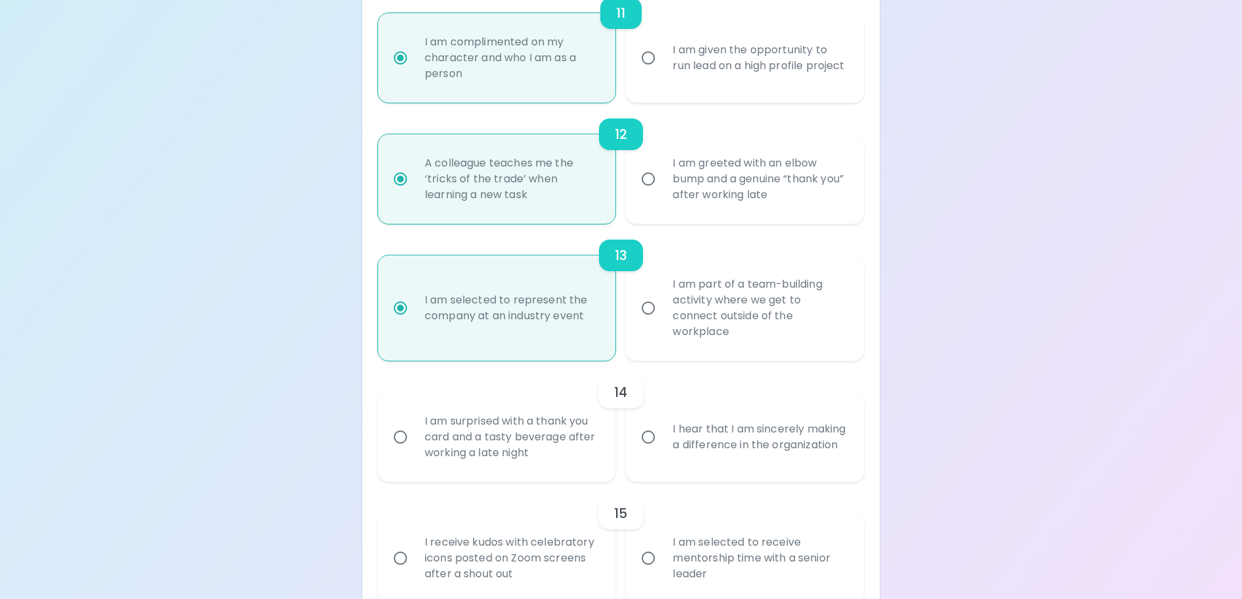
radio input "false"
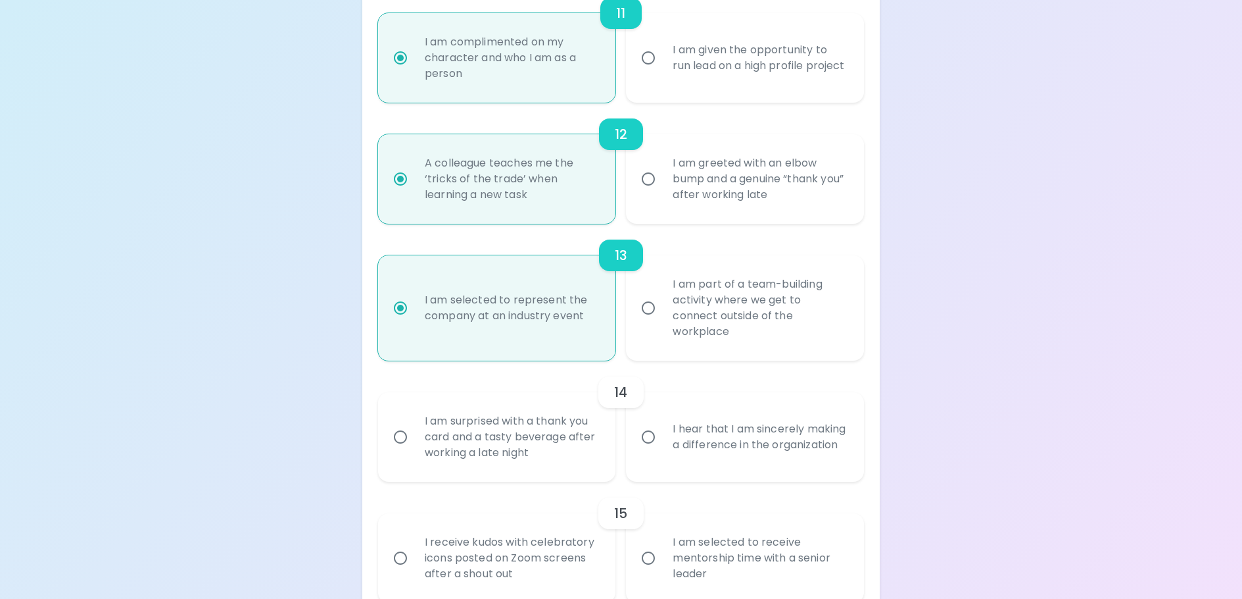
radio input "false"
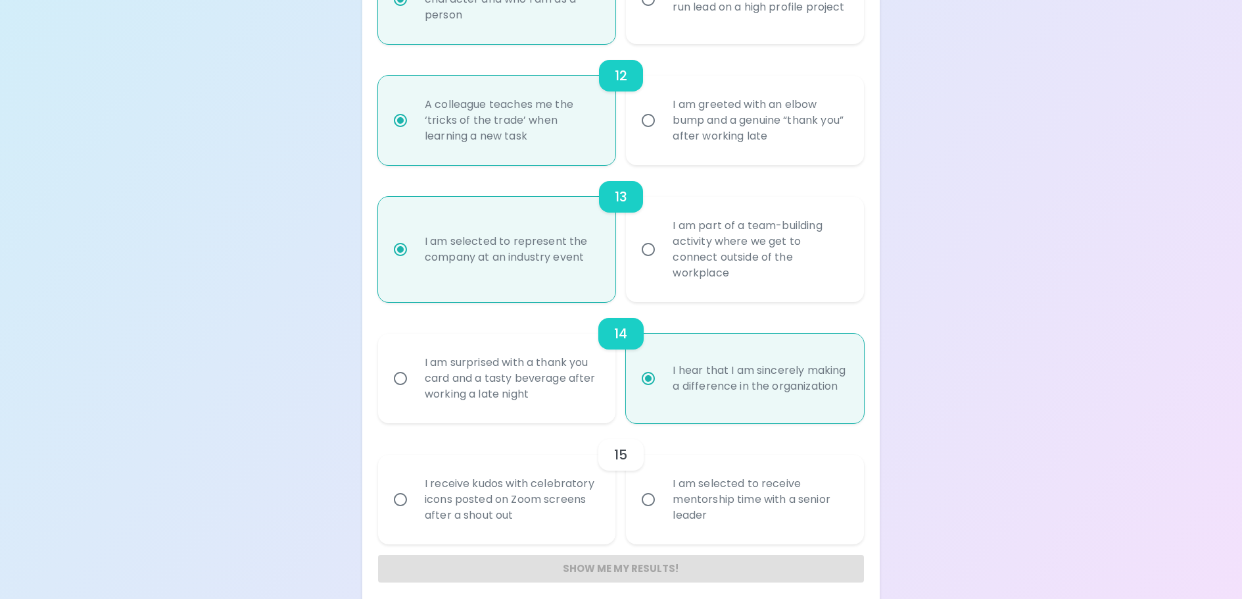
scroll to position [1628, 0]
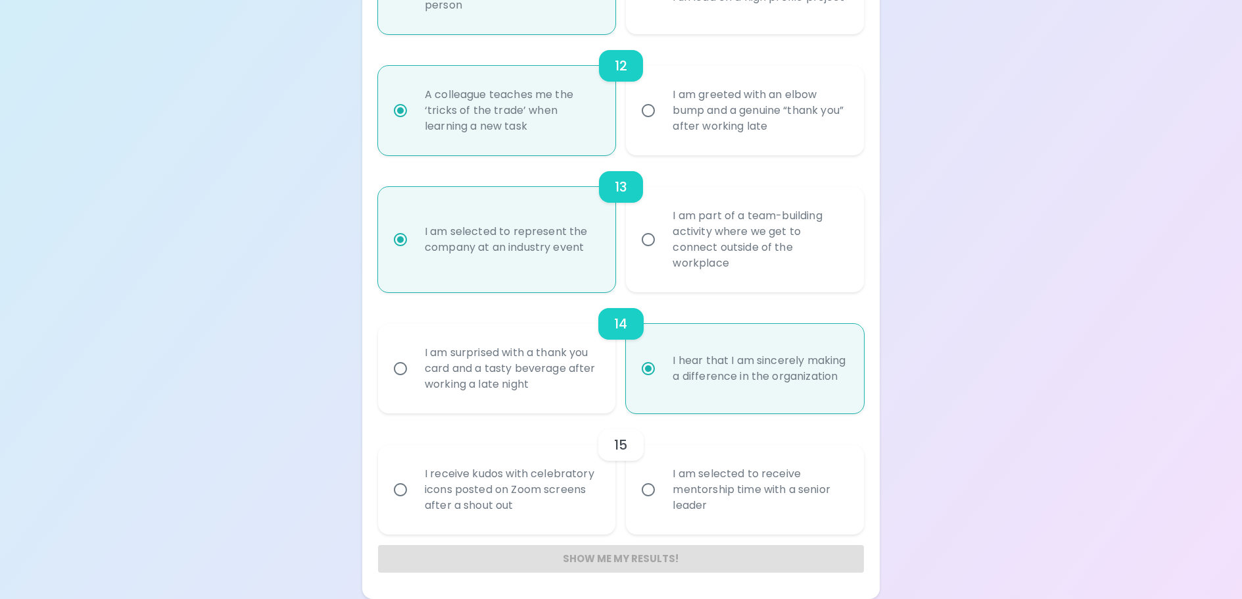
radio input "true"
click at [445, 518] on div "I receive kudos with celebratory icons posted on Zoom screens after a shout out" at bounding box center [511, 489] width 195 height 79
click at [414, 503] on input "I receive kudos with celebratory icons posted on Zoom screens after a shout out" at bounding box center [401, 490] width 28 height 28
radio input "false"
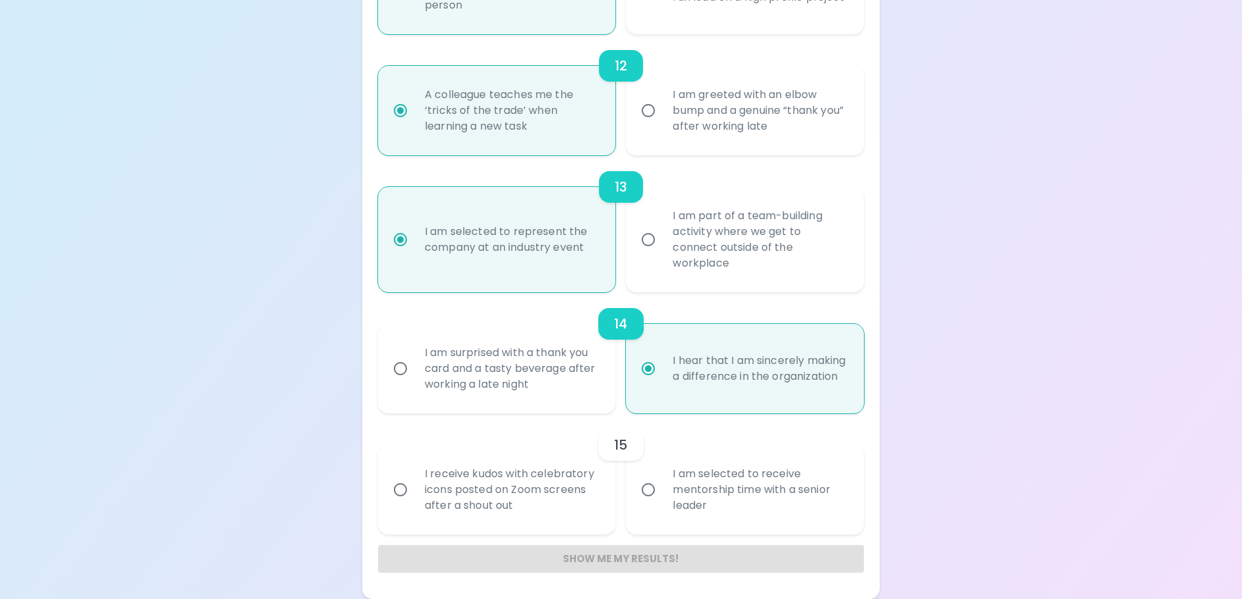
radio input "false"
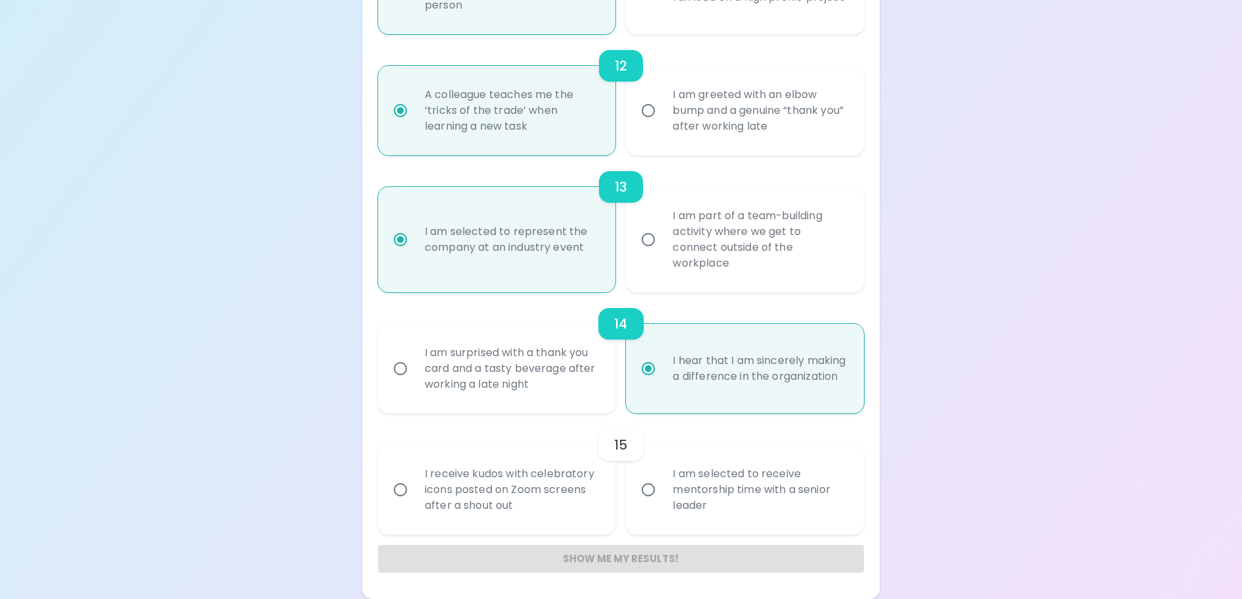
radio input "false"
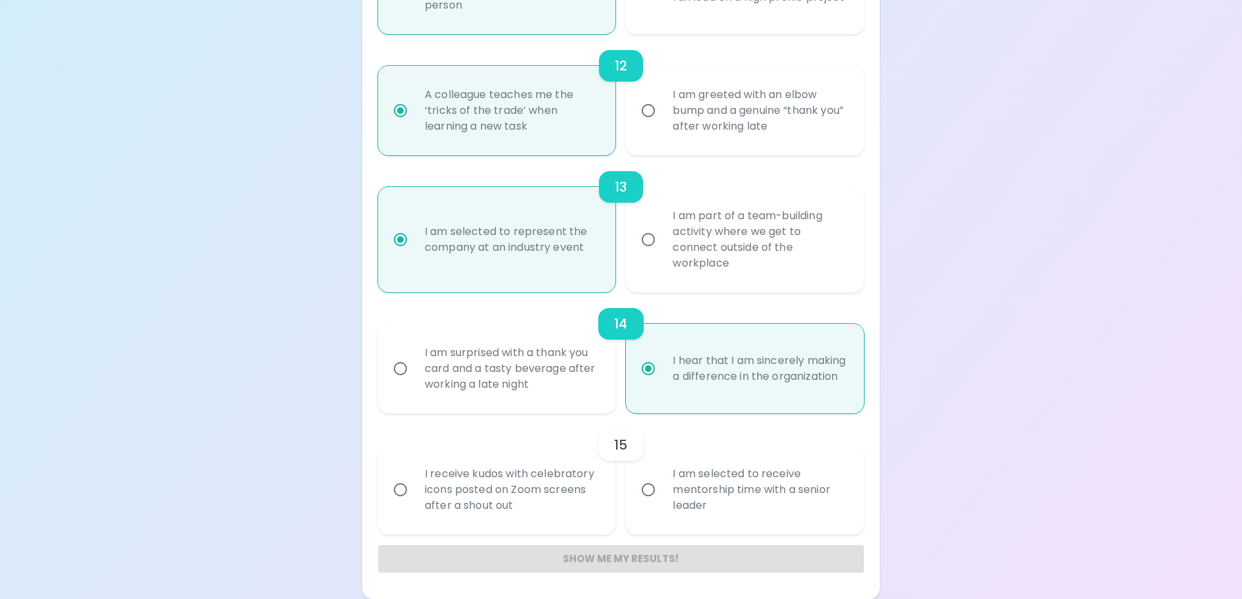
radio input "false"
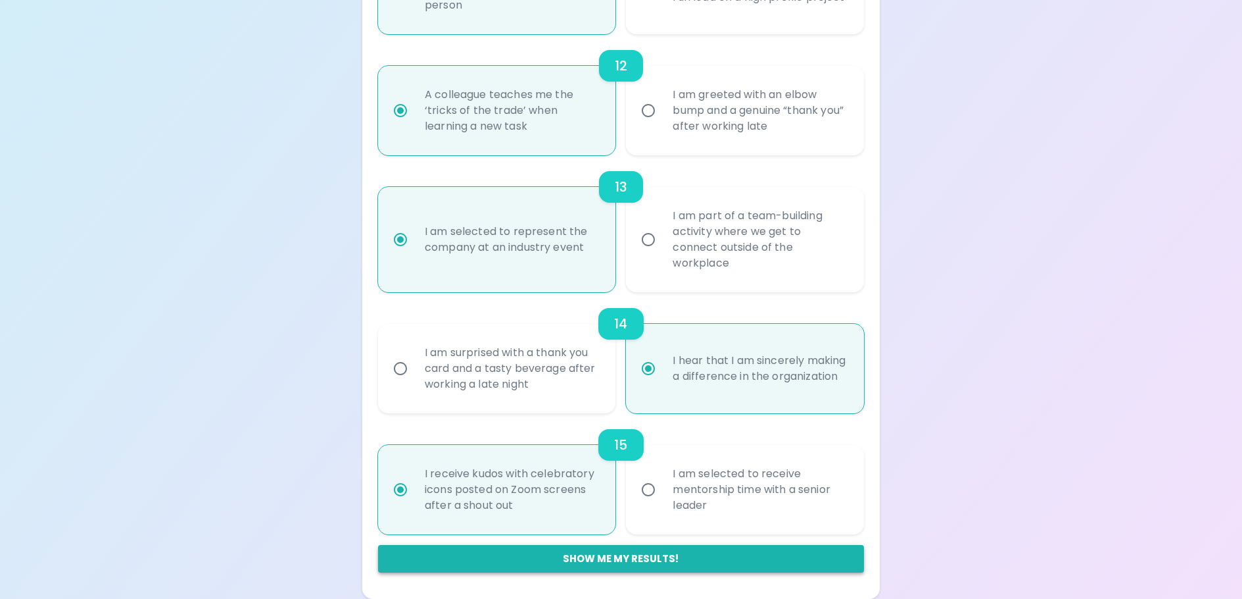
radio input "true"
click at [455, 565] on button "Show me my results!" at bounding box center [621, 559] width 486 height 28
radio input "false"
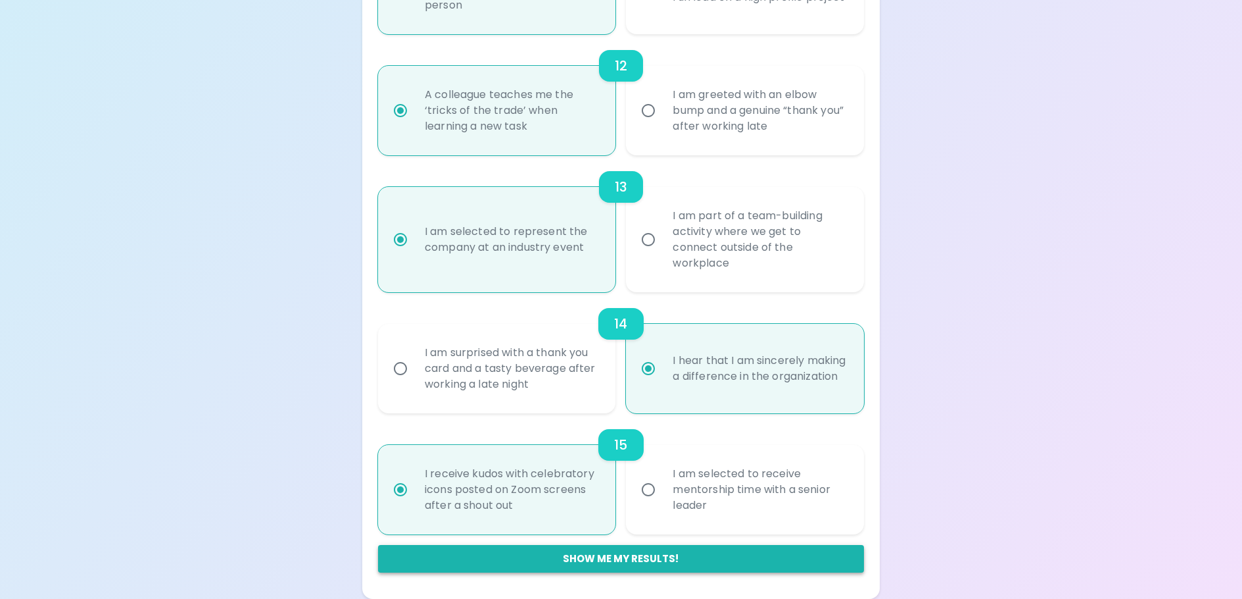
radio input "false"
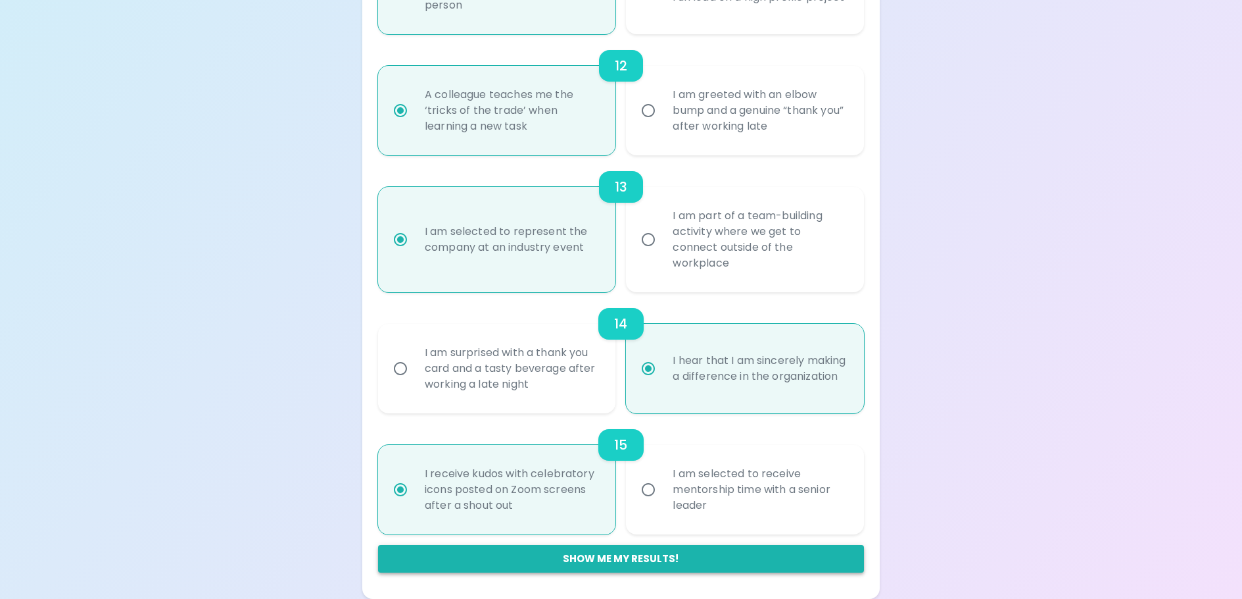
radio input "false"
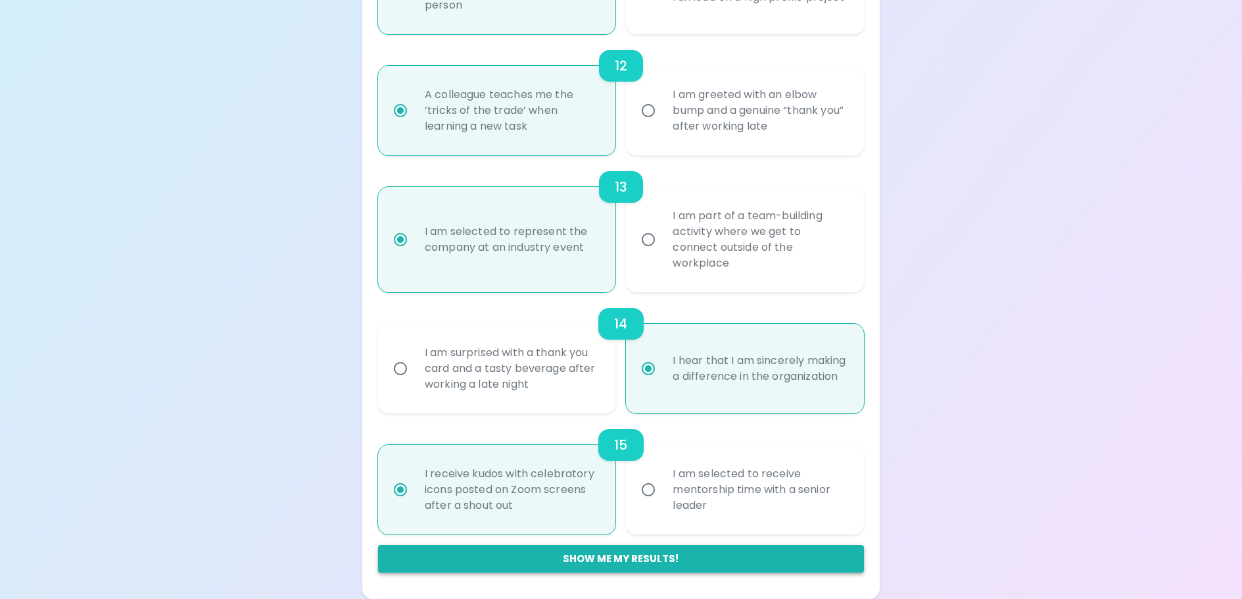
radio input "false"
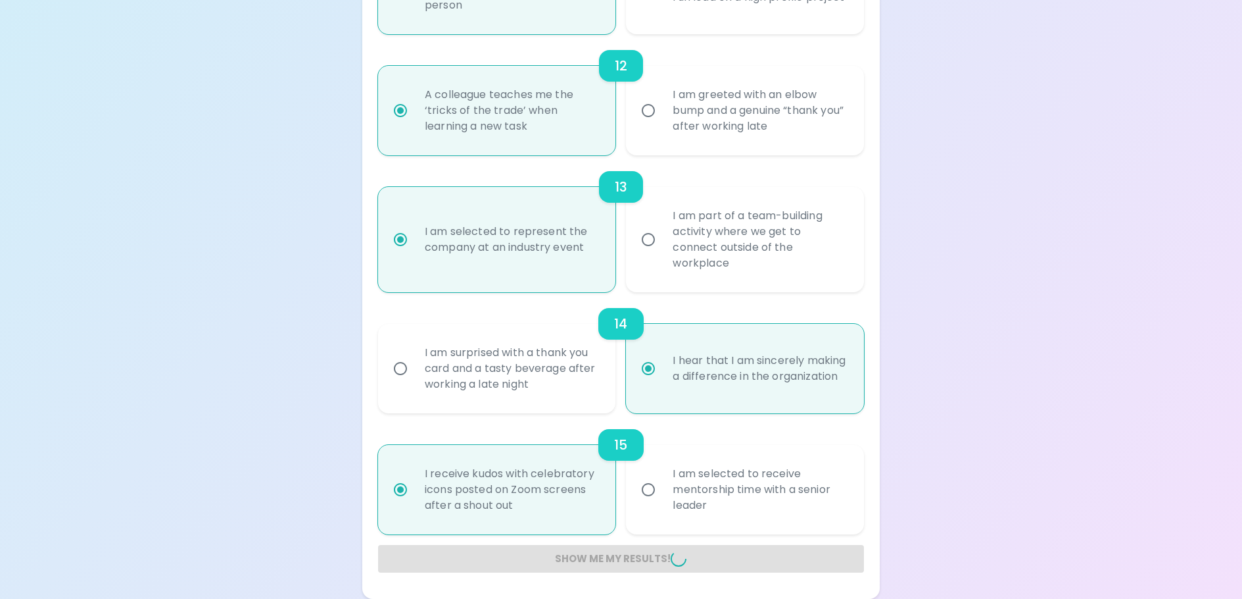
radio input "false"
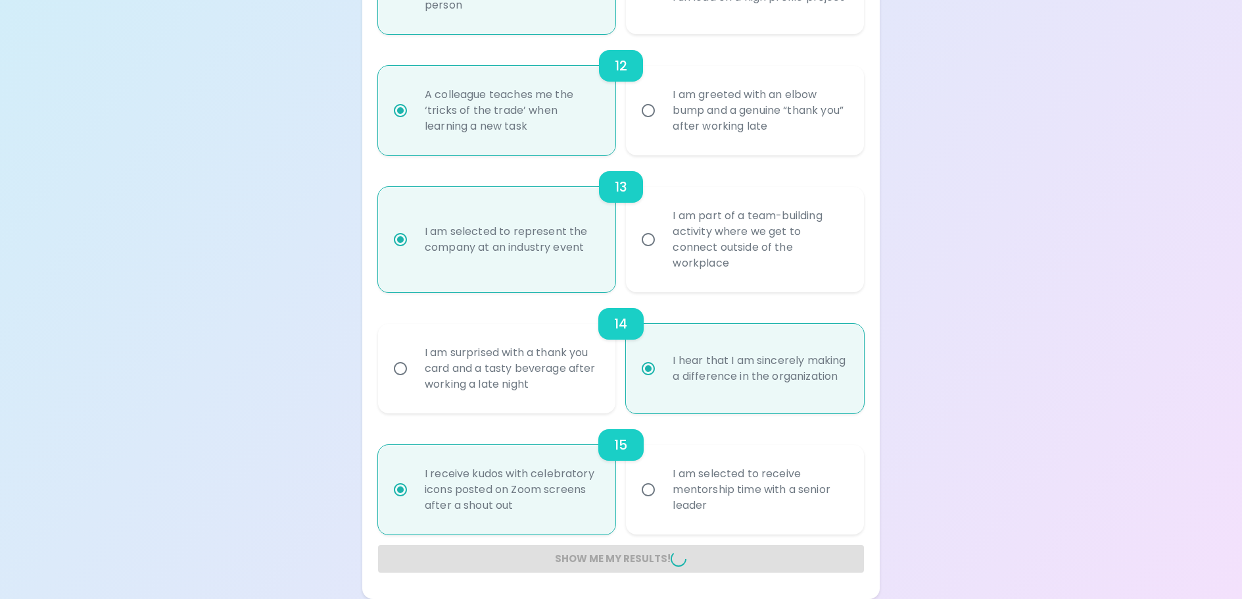
radio input "false"
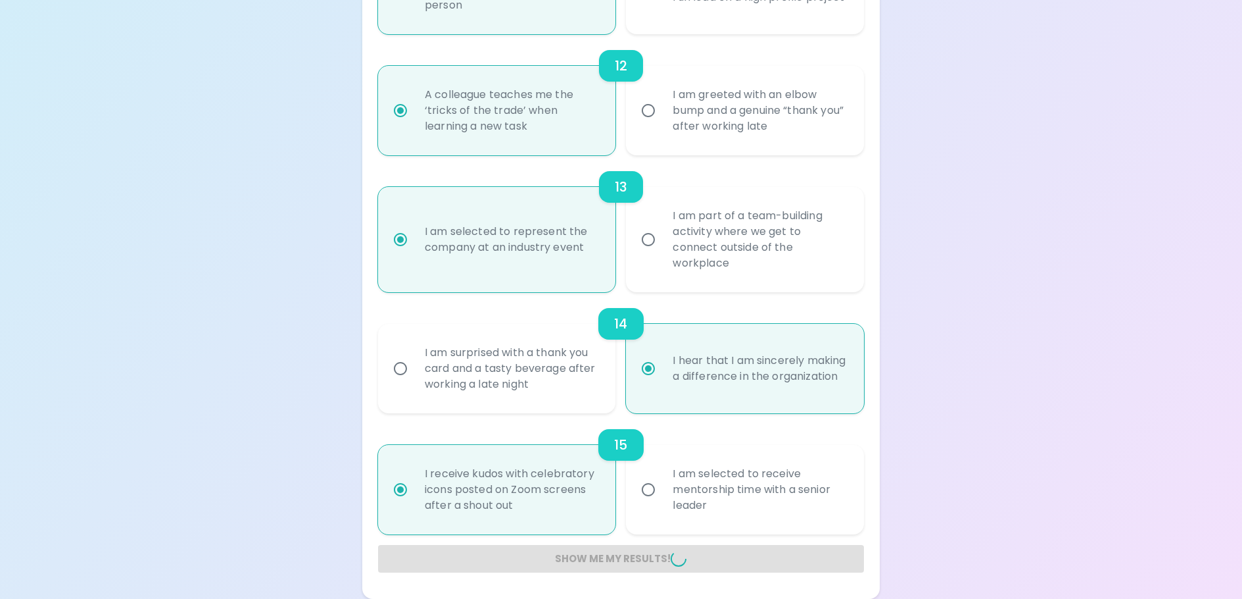
radio input "false"
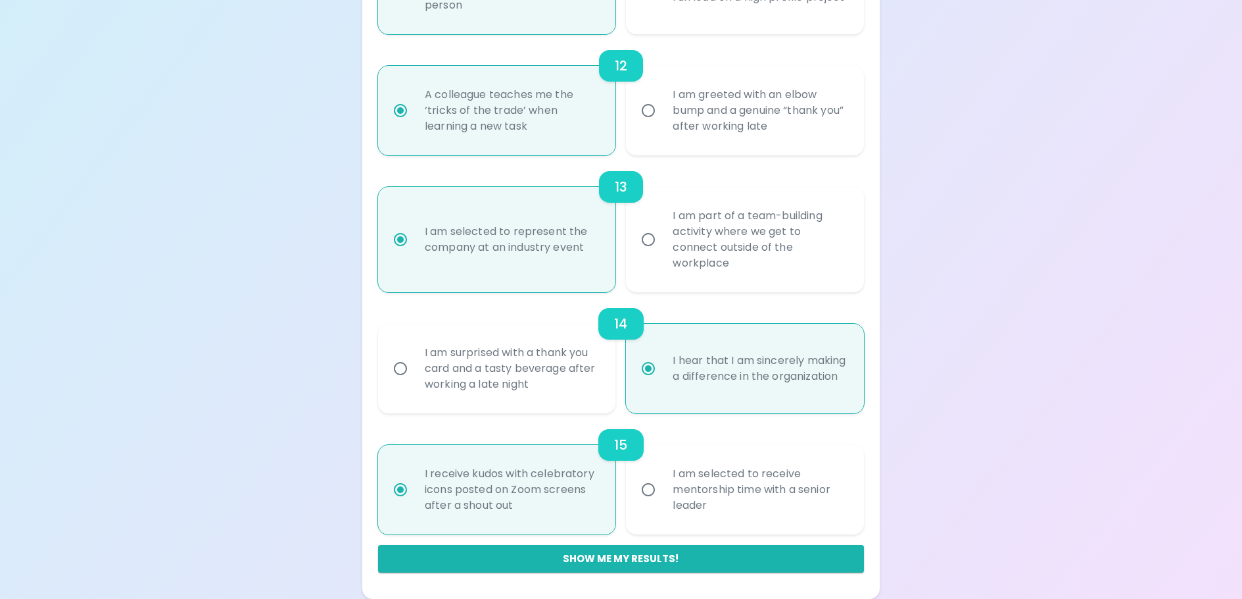
scroll to position [267, 0]
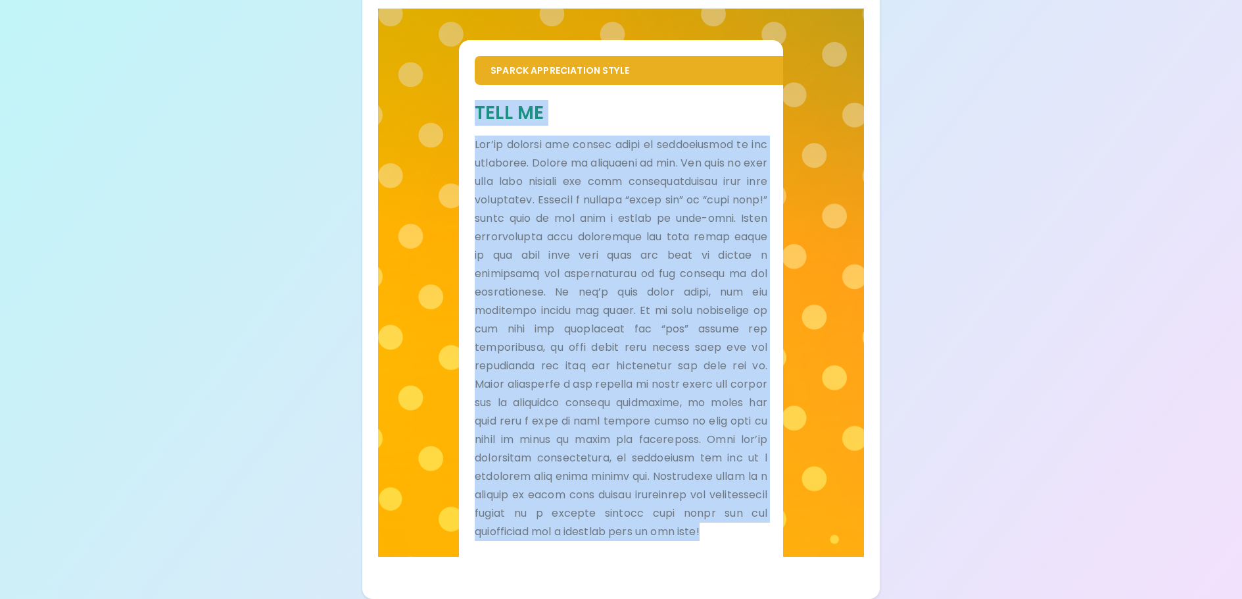
drag, startPoint x: 474, startPoint y: 89, endPoint x: 756, endPoint y: 556, distance: 544.7
click at [756, 556] on div "Tell Me" at bounding box center [621, 321] width 324 height 472
copy div "Lore Ip Dol’si ametcon adi elitse doeiu te incididuntut la etd magnaaliq. Enima…"
